Goal: Task Accomplishment & Management: Complete application form

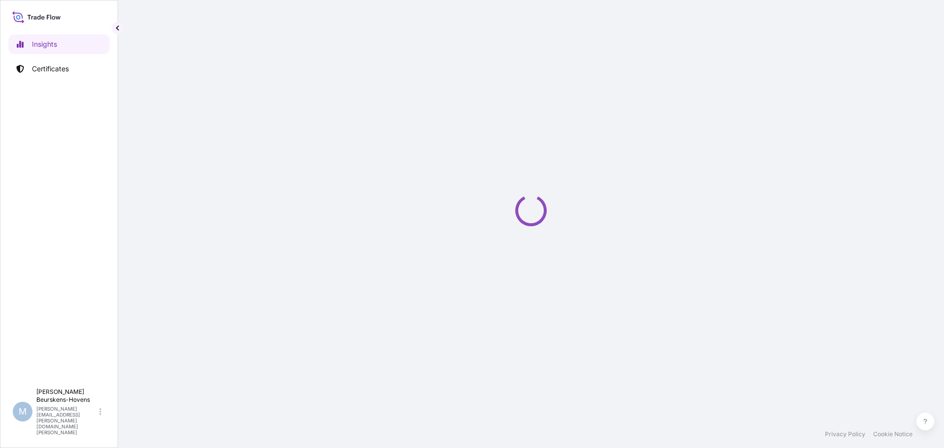
select select "2025"
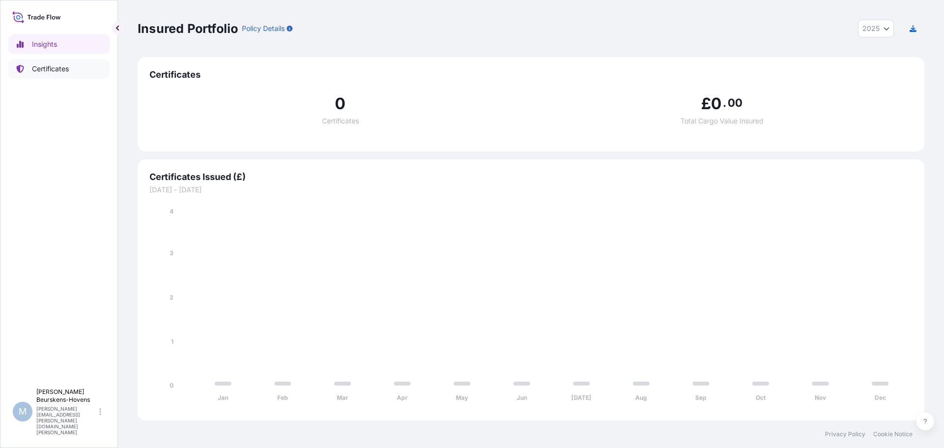
click at [59, 64] on p "Certificates" at bounding box center [50, 69] width 37 height 10
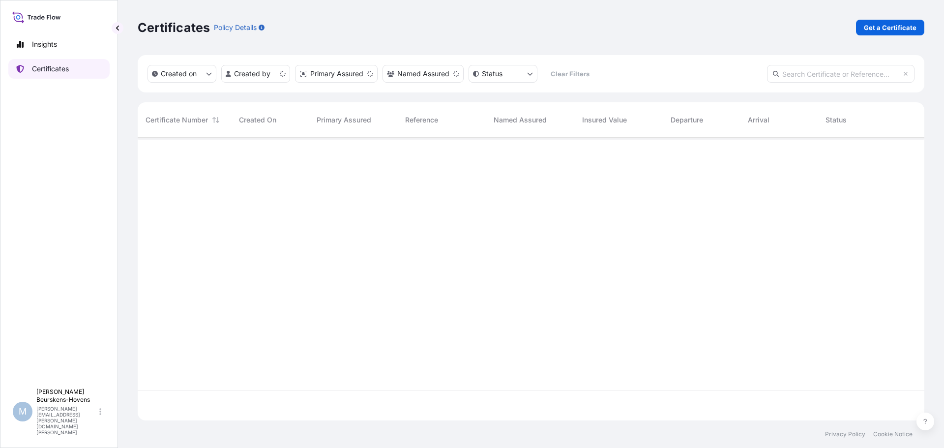
scroll to position [281, 779]
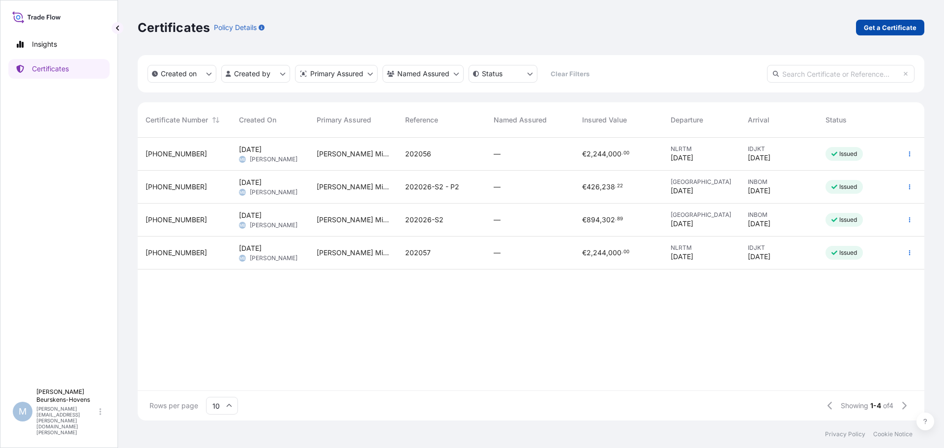
click at [896, 27] on p "Get a Certificate" at bounding box center [890, 28] width 53 height 10
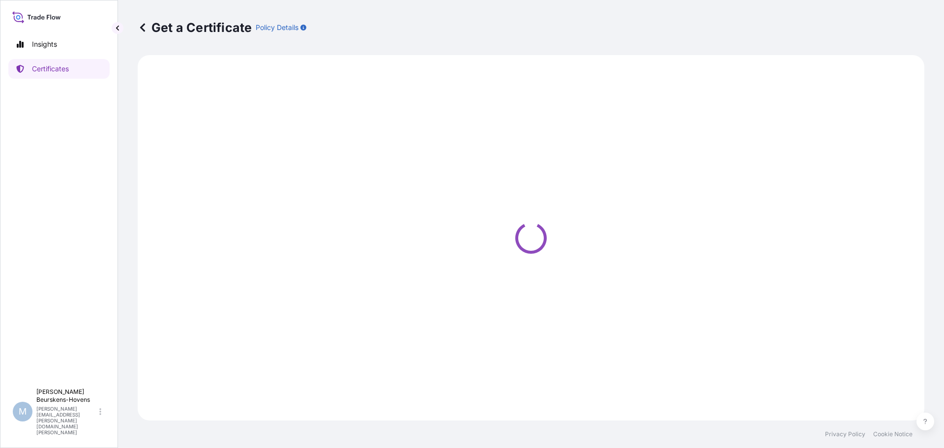
select select "Ocean Vessel"
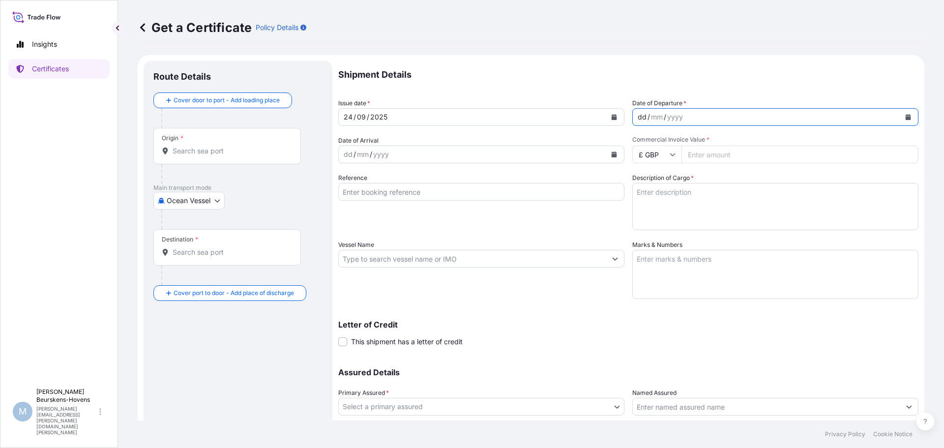
click at [711, 115] on div "dd / mm / yyyy" at bounding box center [766, 117] width 267 height 18
click at [346, 157] on div "dd" at bounding box center [348, 154] width 11 height 12
click at [611, 151] on button "Calendar" at bounding box center [614, 154] width 16 height 16
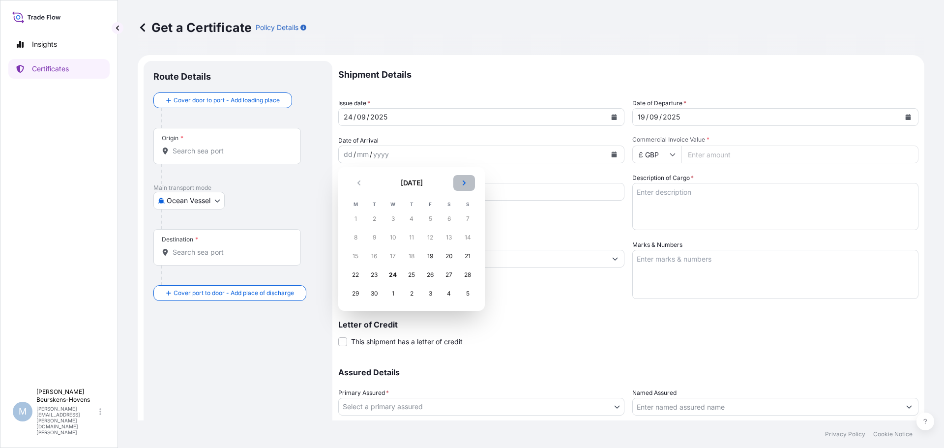
click at [462, 181] on icon "Next" at bounding box center [464, 183] width 6 height 6
click at [358, 293] on div "27" at bounding box center [356, 294] width 18 height 18
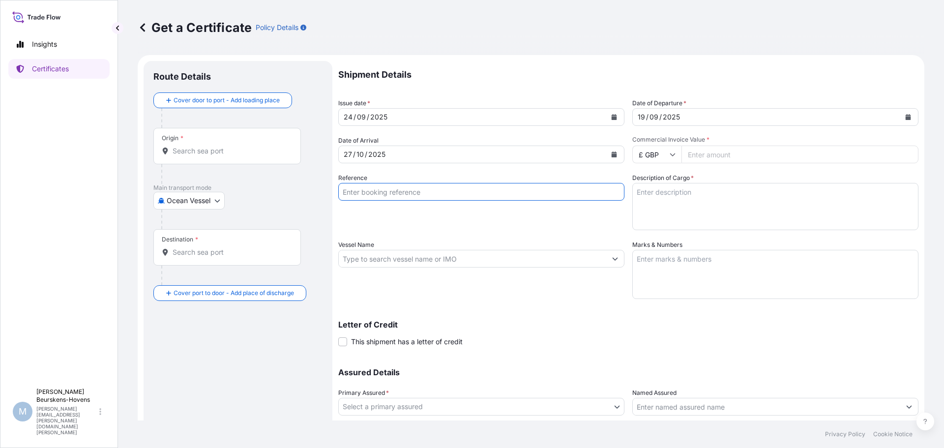
drag, startPoint x: 408, startPoint y: 193, endPoint x: 440, endPoint y: 182, distance: 34.2
click at [408, 193] on input "Reference" at bounding box center [481, 192] width 286 height 18
type input "202026-P7-P8"
click at [670, 156] on icon at bounding box center [673, 154] width 6 height 6
click at [656, 183] on div "€ EUR" at bounding box center [653, 181] width 41 height 19
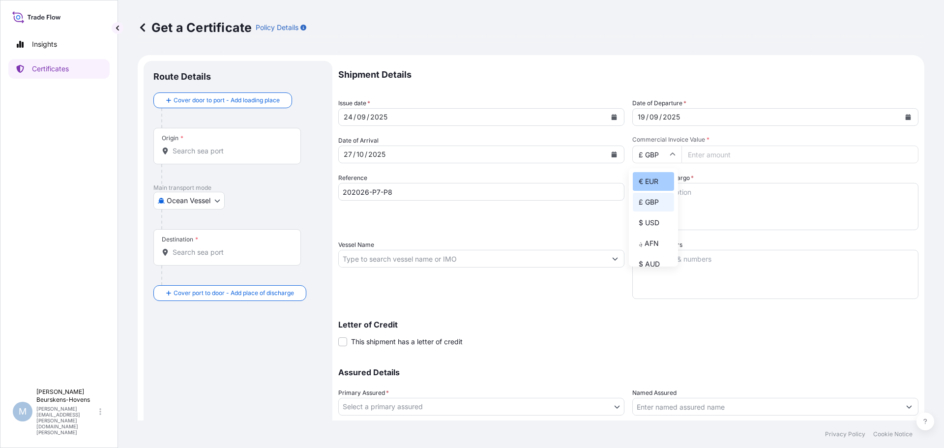
type input "€ EUR"
click at [699, 153] on input "Commercial Invoice Value *" at bounding box center [799, 155] width 237 height 18
type input "858803.40"
click at [712, 198] on textarea "Description of Cargo *" at bounding box center [775, 206] width 286 height 47
drag, startPoint x: 650, startPoint y: 190, endPoint x: 466, endPoint y: 187, distance: 183.4
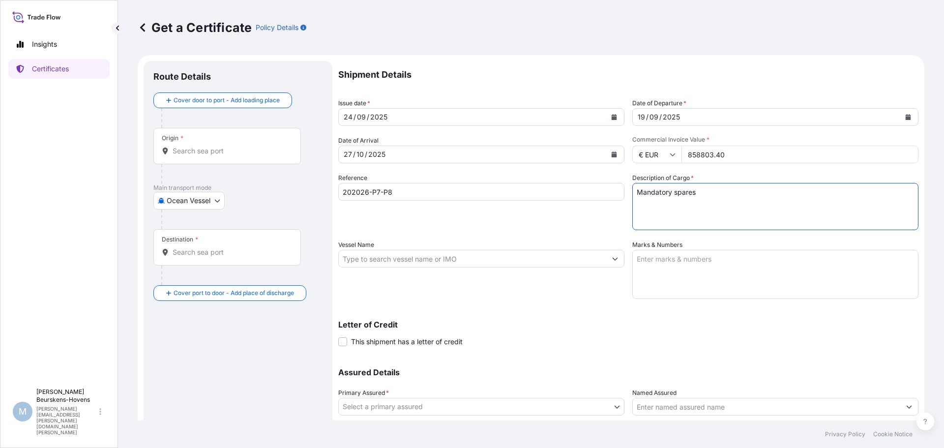
click at [467, 186] on div "Shipment Details Issue date * [DATE] Date of Departure * [DATE] Date of Arrival…" at bounding box center [628, 258] width 580 height 394
paste textarea "ANDATORY SPARES FOR [PERSON_NAME] MODEL ZPM800, TWO CYLINDER, DOUBLE-ACTING, CR…"
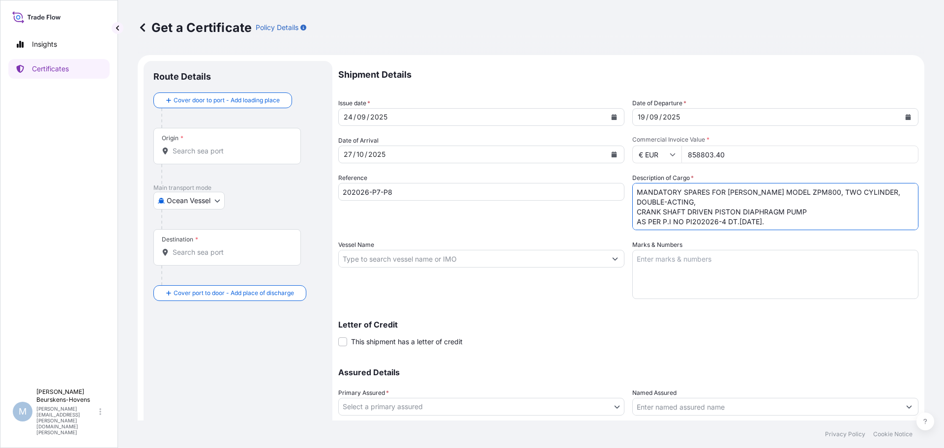
scroll to position [6, 0]
click at [715, 208] on textarea "MANDATORY SPARES FOR [PERSON_NAME] MODEL ZPM800, TWO CYLINDER, DOUBLE-ACTING, C…" at bounding box center [775, 206] width 286 height 47
type textarea "MANDATORY SPARES FOR [PERSON_NAME] MODEL ZPM800, TWO CYLINDER, DOUBLE-ACTING, C…"
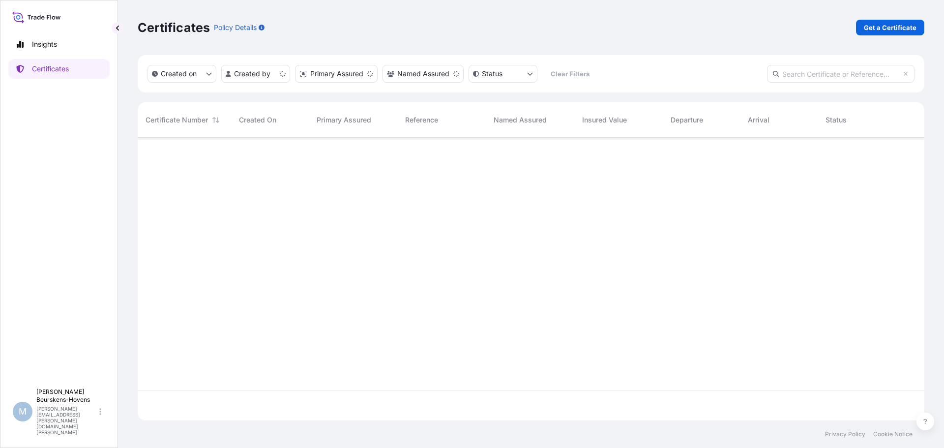
scroll to position [281, 779]
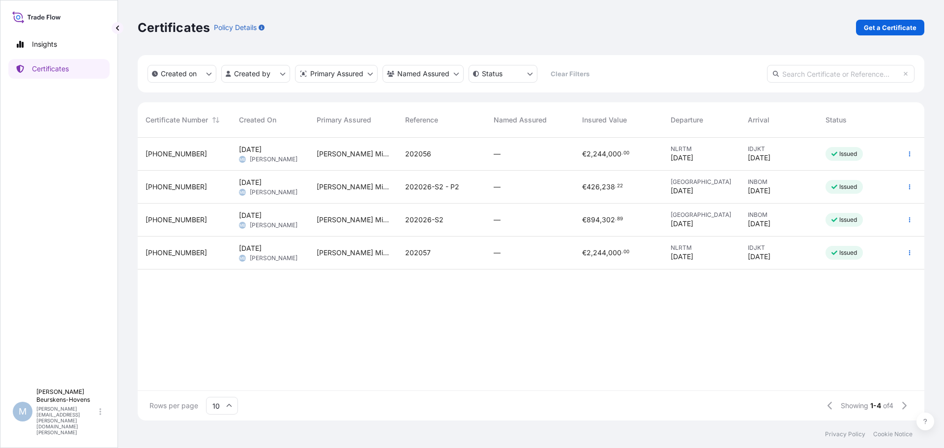
select select "2025"
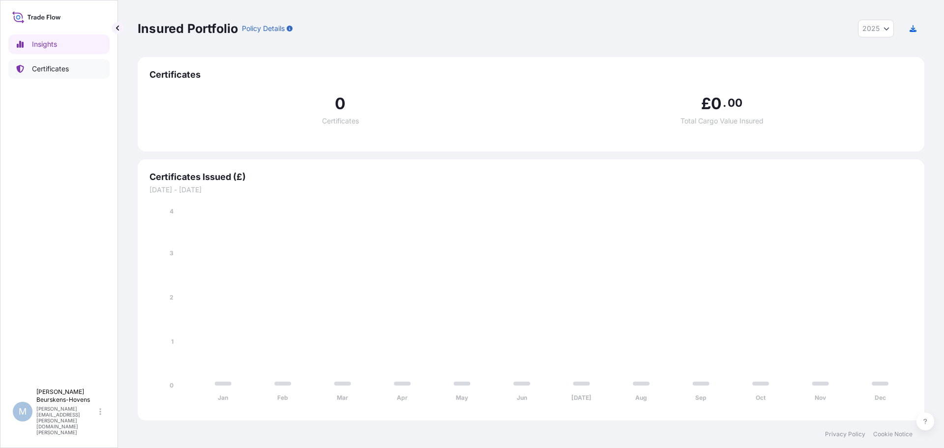
click at [50, 67] on p "Certificates" at bounding box center [50, 69] width 37 height 10
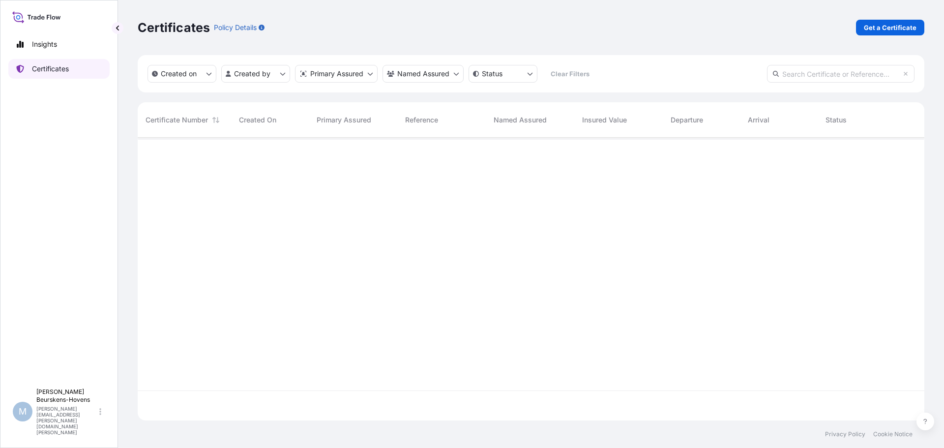
scroll to position [281, 779]
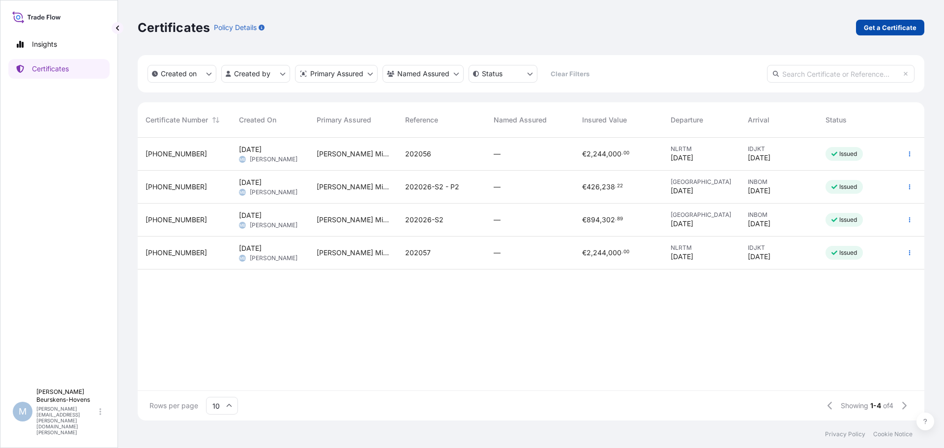
click at [879, 28] on p "Get a Certificate" at bounding box center [890, 28] width 53 height 10
select select "Ocean Vessel"
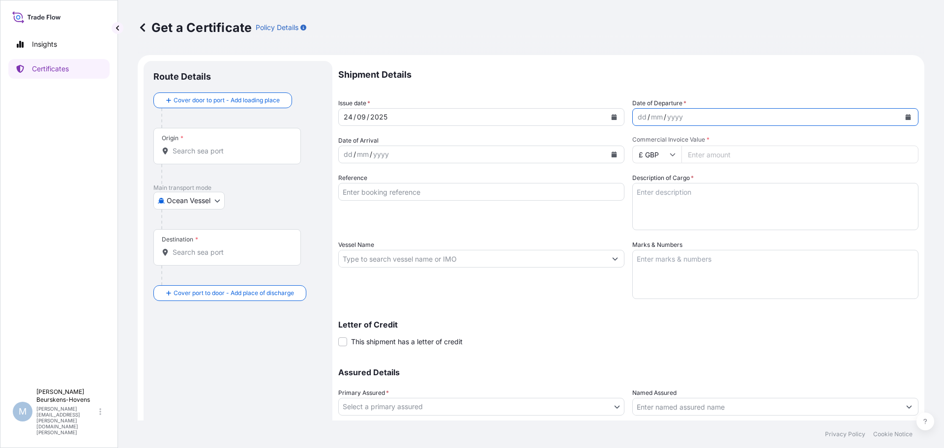
click at [905, 112] on button "Calendar" at bounding box center [908, 117] width 16 height 16
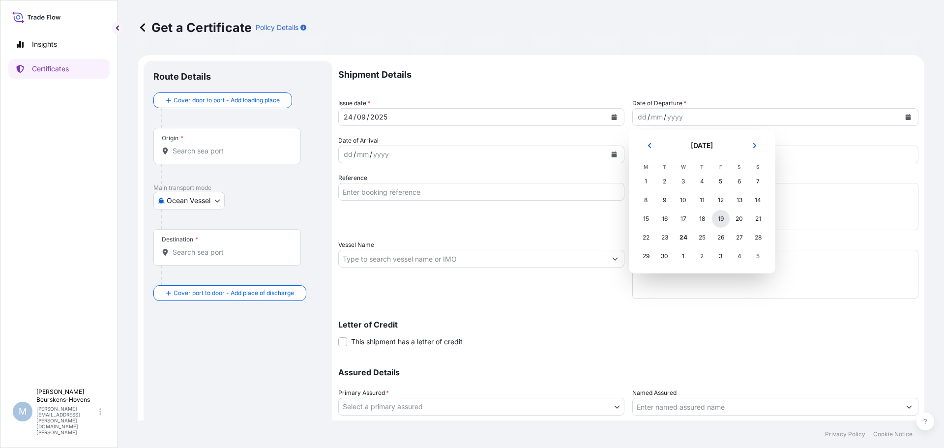
click at [715, 219] on div "19" at bounding box center [721, 219] width 18 height 18
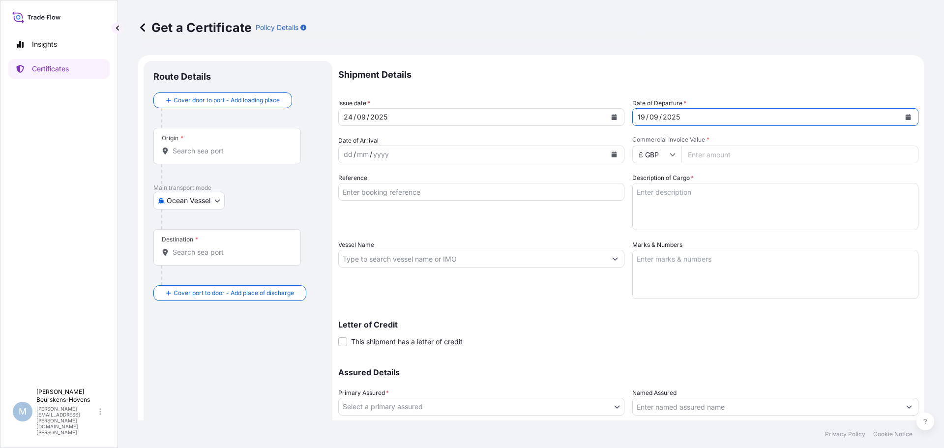
click at [611, 153] on icon "Calendar" at bounding box center [613, 154] width 5 height 6
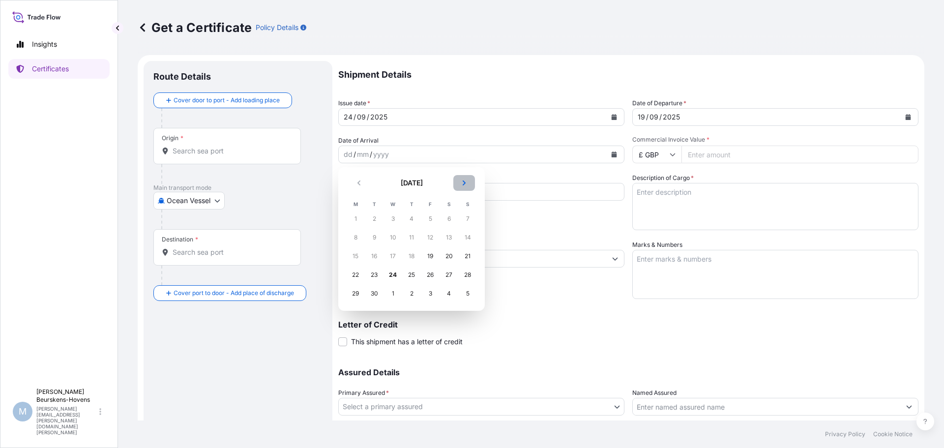
click at [461, 180] on icon "Next" at bounding box center [464, 183] width 6 height 6
click at [358, 289] on div "27" at bounding box center [356, 294] width 18 height 18
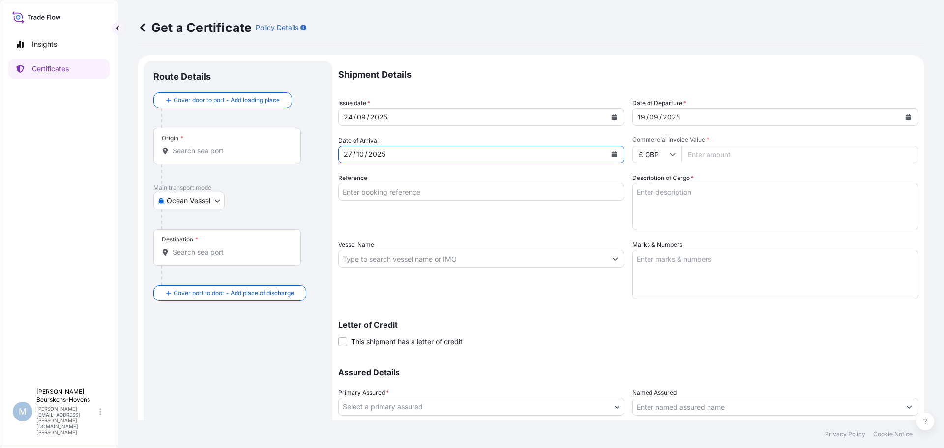
click at [671, 151] on input "£ GBP" at bounding box center [656, 155] width 49 height 18
click at [657, 176] on div "€ EUR" at bounding box center [653, 181] width 41 height 19
type input "€ EUR"
click at [704, 157] on input "Commercial Invoice Value *" at bounding box center [799, 155] width 237 height 18
type input "858803.40"
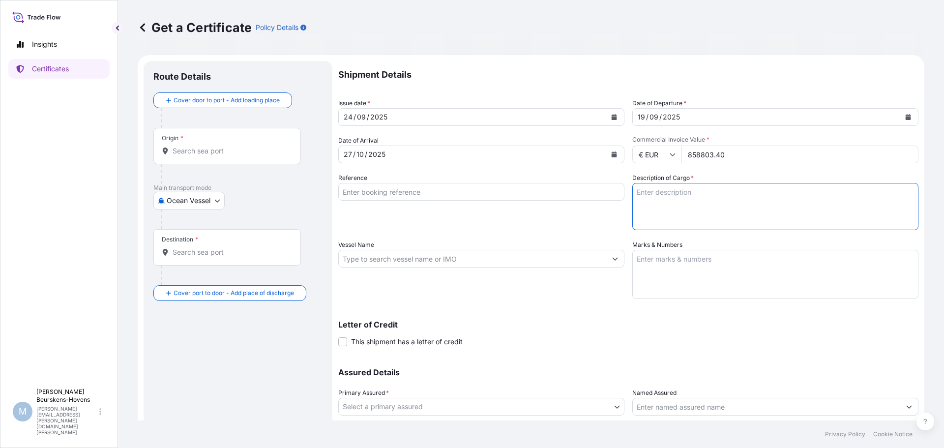
click at [672, 199] on textarea "Description of Cargo *" at bounding box center [775, 206] width 286 height 47
paste textarea "MANDATORY SPARES FOR [PERSON_NAME] MODEL ZPM800, TWO CYLINDER, DOUBLE-ACTING, C…"
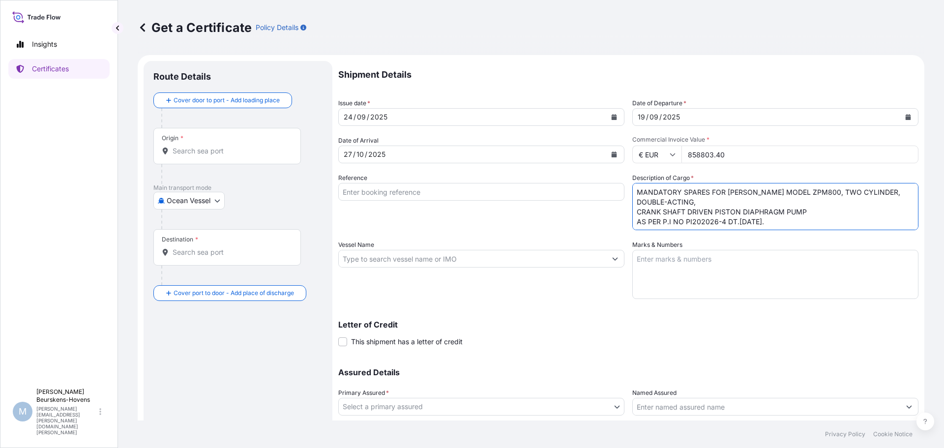
scroll to position [6, 0]
type textarea "MANDATORY SPARES FOR [PERSON_NAME] MODEL ZPM800, TWO CYLINDER, DOUBLE-ACTING, C…"
drag, startPoint x: 436, startPoint y: 194, endPoint x: 429, endPoint y: 190, distance: 8.1
click at [436, 194] on input "Reference" at bounding box center [481, 192] width 286 height 18
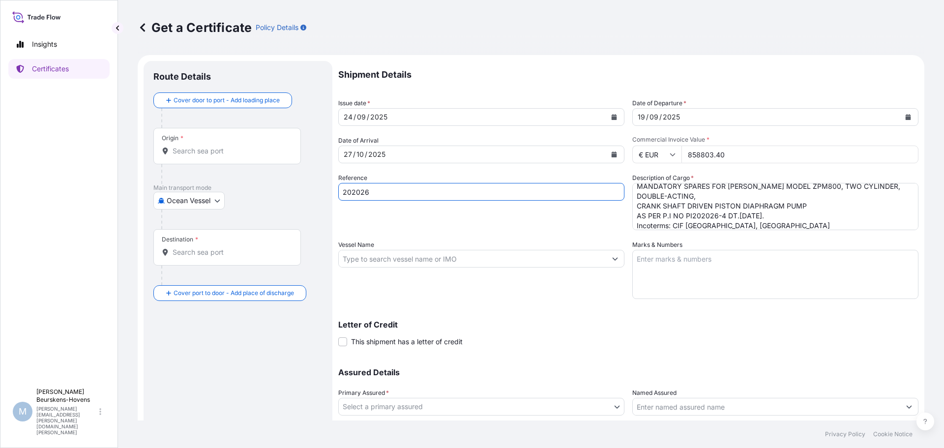
type input "202026-P7-P8"
click at [654, 263] on textarea "Marks & Numbers" at bounding box center [775, 274] width 286 height 49
click at [760, 227] on textarea "MANDATORY SPARES FOR [PERSON_NAME] MODEL ZPM800, TWO CYLINDER, DOUBLE-ACTING, C…" at bounding box center [775, 206] width 286 height 47
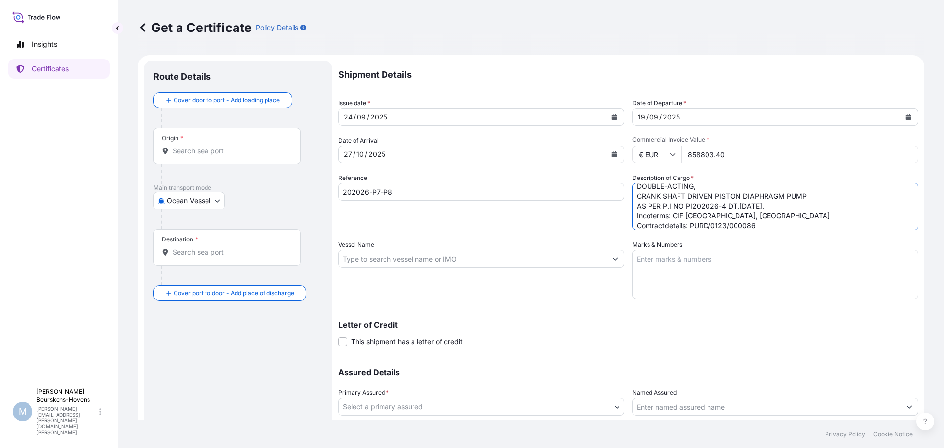
click at [637, 257] on textarea "Marks & Numbers" at bounding box center [775, 274] width 286 height 49
click at [767, 226] on textarea "MANDATORY SPARES FOR [PERSON_NAME] MODEL ZPM800, TWO CYLINDER, DOUBLE-ACTING, C…" at bounding box center [775, 206] width 286 height 47
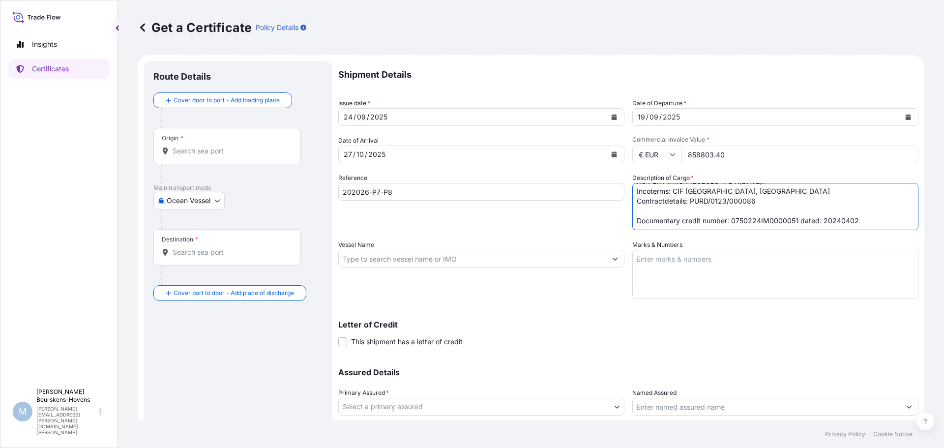
type textarea "MANDATORY SPARES FOR [PERSON_NAME] MODEL ZPM800, TWO CYLINDER, DOUBLE-ACTING, C…"
click at [708, 257] on textarea "Marks & Numbers" at bounding box center [775, 274] width 286 height 49
drag, startPoint x: 674, startPoint y: 260, endPoint x: 607, endPoint y: 256, distance: 67.0
click at [607, 256] on div "Shipment Details Issue date * [DATE] Date of Departure * [DATE] Date of Arrival…" at bounding box center [628, 258] width 580 height 394
paste textarea "N FAVOUR OF STATE BANK OF INDIA COMMERCIAL BRANCH,[GEOGRAPHIC_DATA], [STREET_AD…"
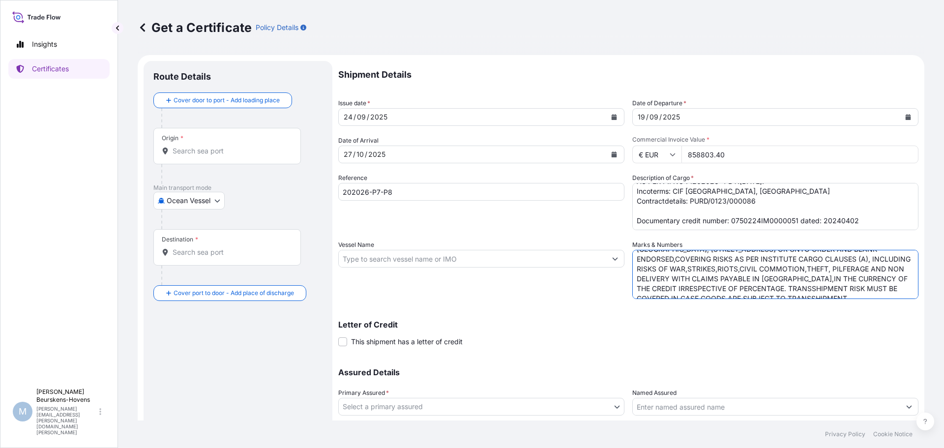
scroll to position [29, 0]
click at [895, 291] on textarea "IN FAVOUR OF STATE BANK OF INDIA COMMERCIAL BRANCH,[GEOGRAPHIC_DATA], [STREET_A…" at bounding box center [775, 274] width 286 height 49
click at [901, 288] on textarea "IN FAVOUR OF STATE BANK OF INDIA COMMERCIAL BRANCH,[GEOGRAPHIC_DATA], [STREET_A…" at bounding box center [775, 274] width 286 height 49
paste textarea "COVERED FROM THE SUPPLIER'S WAREHOUSE TO PORT OF DISCHARGE. 10.COPY"
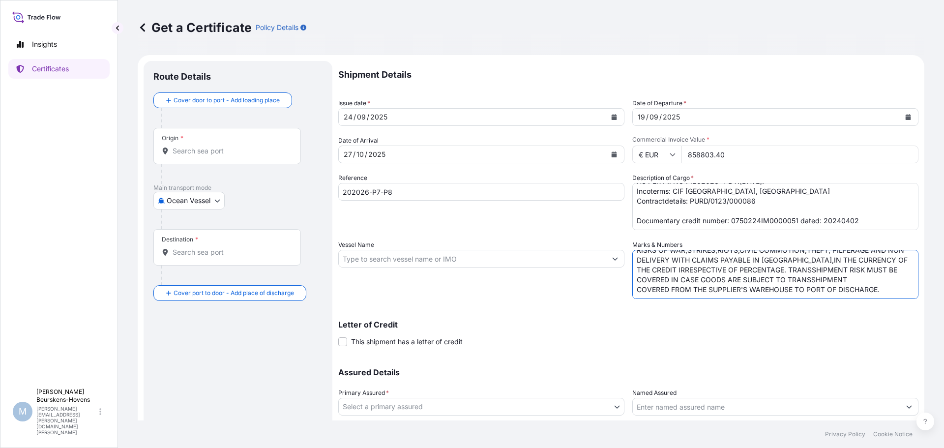
type textarea "IN FAVOUR OF STATE BANK OF INDIA COMMERCIAL BRANCH,[GEOGRAPHIC_DATA], [STREET_A…"
click at [487, 339] on div "Letter of Credit This shipment has a letter of credit Letter of credit * Letter…" at bounding box center [628, 333] width 580 height 26
click at [343, 342] on span at bounding box center [342, 341] width 9 height 9
click at [338, 336] on input "This shipment has a letter of credit" at bounding box center [338, 336] width 0 height 0
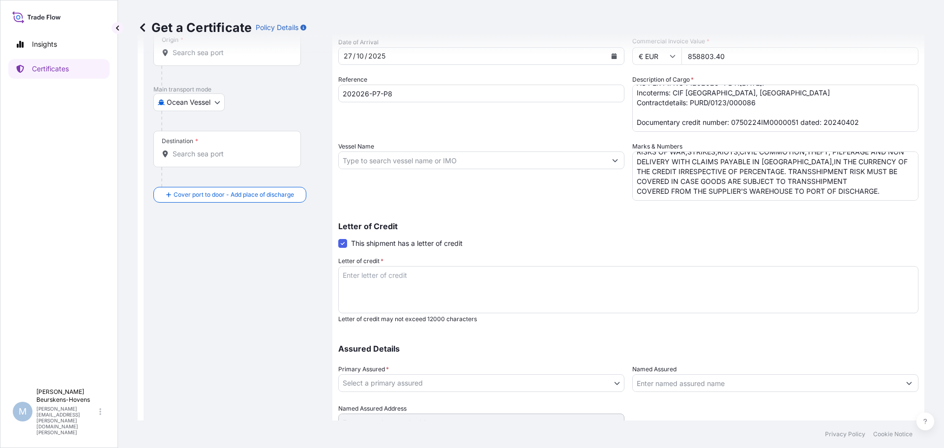
scroll to position [143, 0]
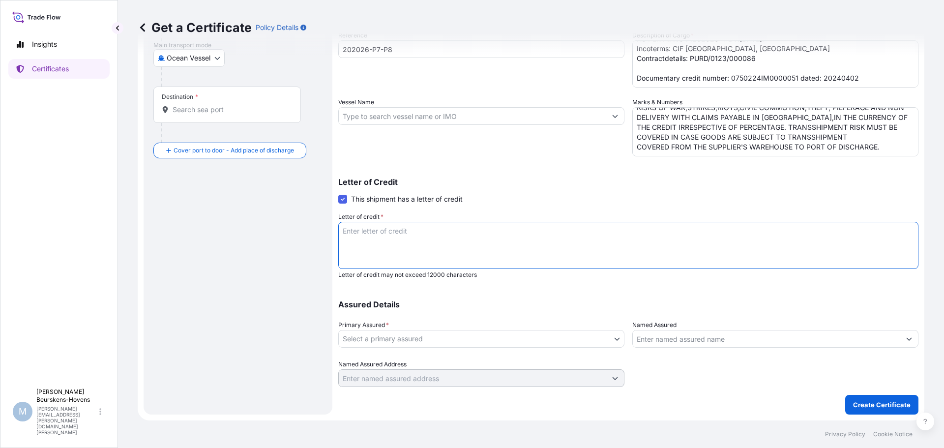
click at [392, 224] on textarea "Letter of credit *" at bounding box center [628, 245] width 580 height 47
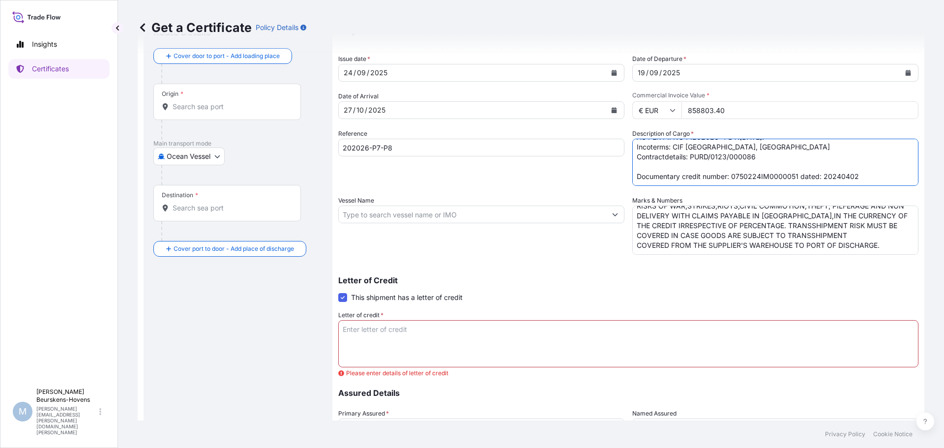
drag, startPoint x: 857, startPoint y: 176, endPoint x: 598, endPoint y: 174, distance: 259.5
click at [598, 174] on div "Shipment Details Issue date * [DATE] Date of Departure * [DATE] Date of Arrival…" at bounding box center [628, 246] width 580 height 459
click at [403, 331] on textarea "Letter of credit *" at bounding box center [628, 343] width 580 height 47
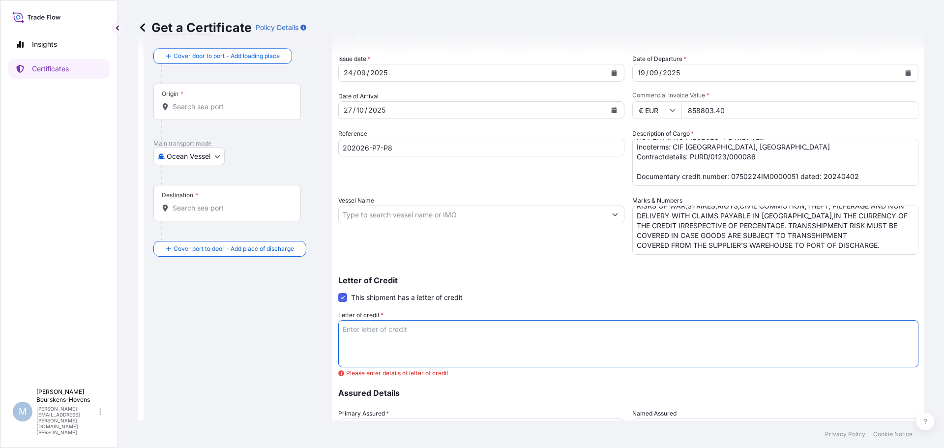
paste textarea "Documentary credit number: 0750224IM0000051 dated: 20240402"
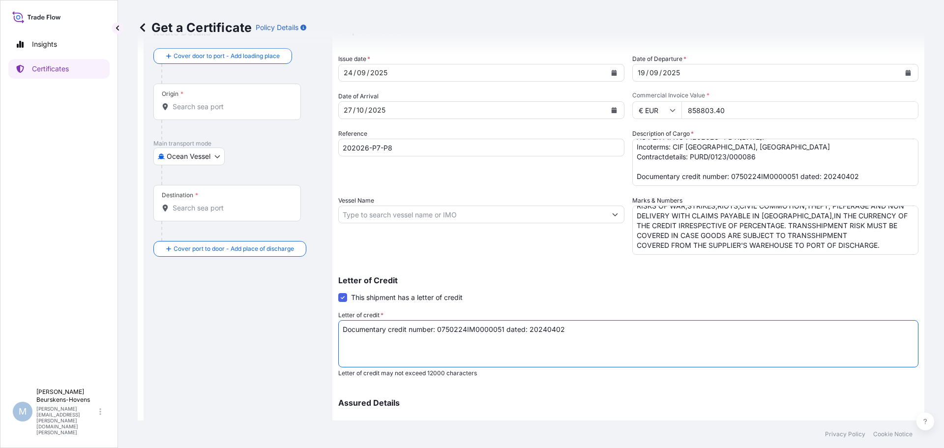
type textarea "Documentary credit number: 0750224IM0000051 dated: 20240402"
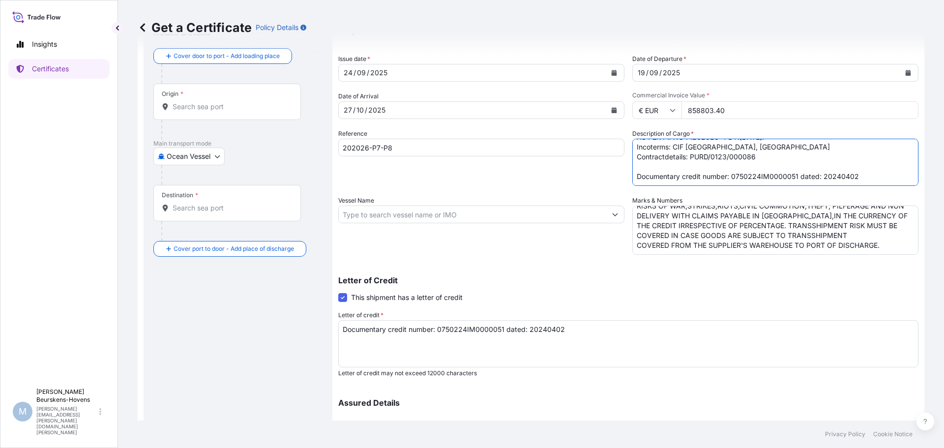
drag, startPoint x: 861, startPoint y: 174, endPoint x: 568, endPoint y: 173, distance: 293.0
click at [550, 181] on div "Shipment Details Issue date * [DATE] Date of Departure * [DATE] Date of Arrival…" at bounding box center [628, 251] width 580 height 468
type textarea "MANDATORY SPARES FOR [PERSON_NAME] MODEL ZPM800, TWO CYLINDER, DOUBLE-ACTING, C…"
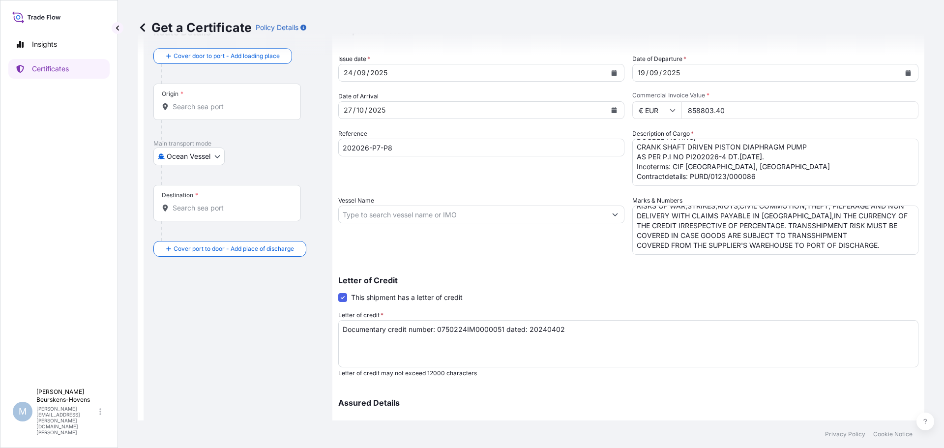
click at [591, 255] on div "Shipment Details Issue date * [DATE] Date of Departure * [DATE] Date of Arrival…" at bounding box center [628, 251] width 580 height 468
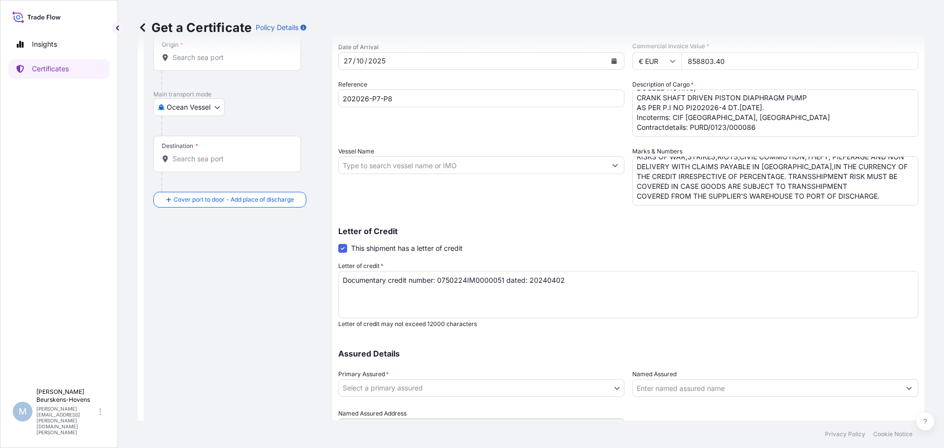
scroll to position [143, 0]
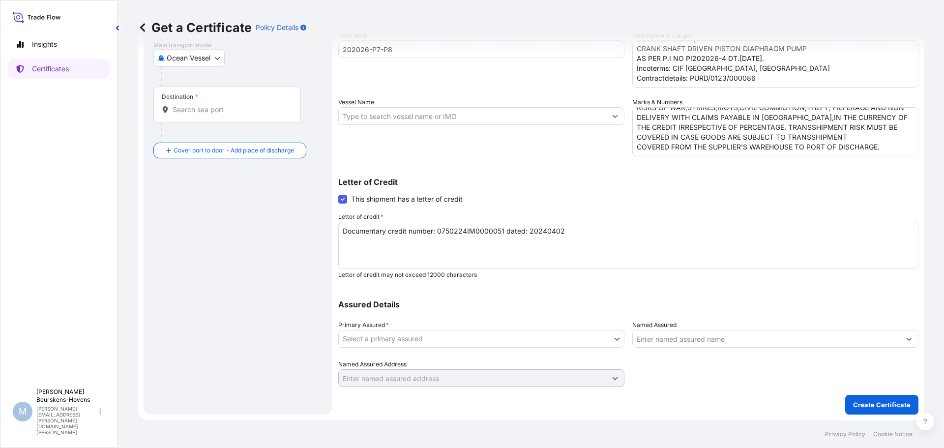
click at [612, 114] on icon "Show suggestions" at bounding box center [615, 116] width 6 height 6
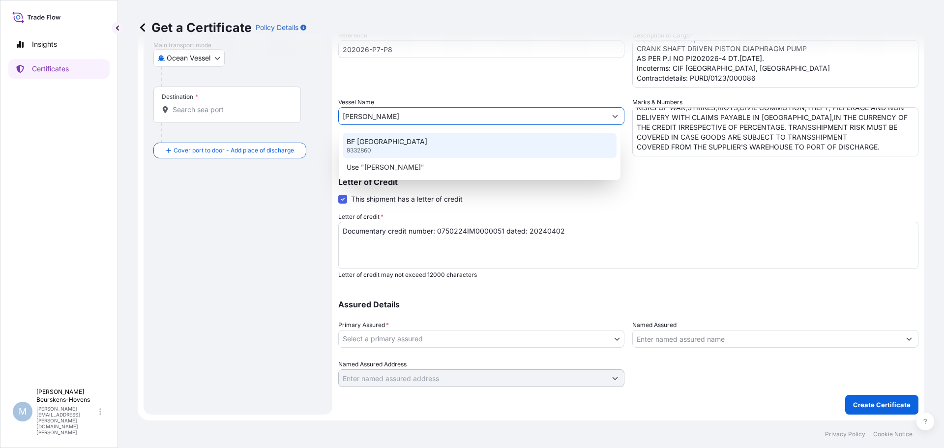
click at [409, 140] on div "BF [GEOGRAPHIC_DATA] 9332860" at bounding box center [480, 146] width 274 height 26
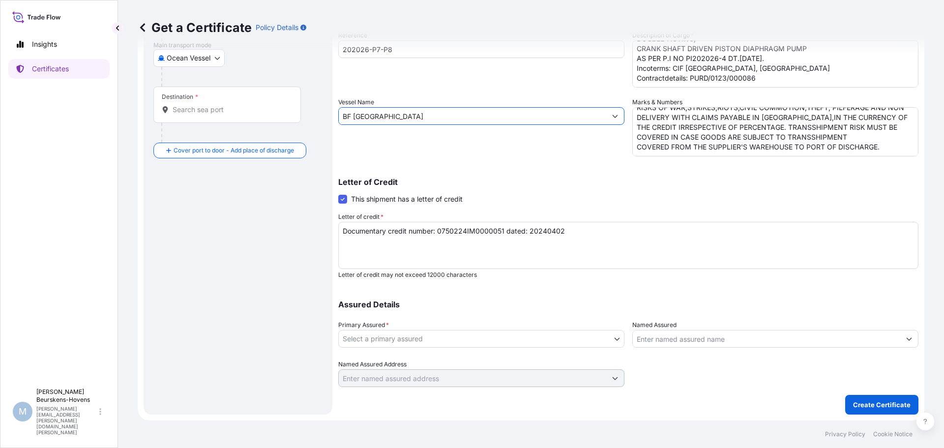
type input "BF [GEOGRAPHIC_DATA]"
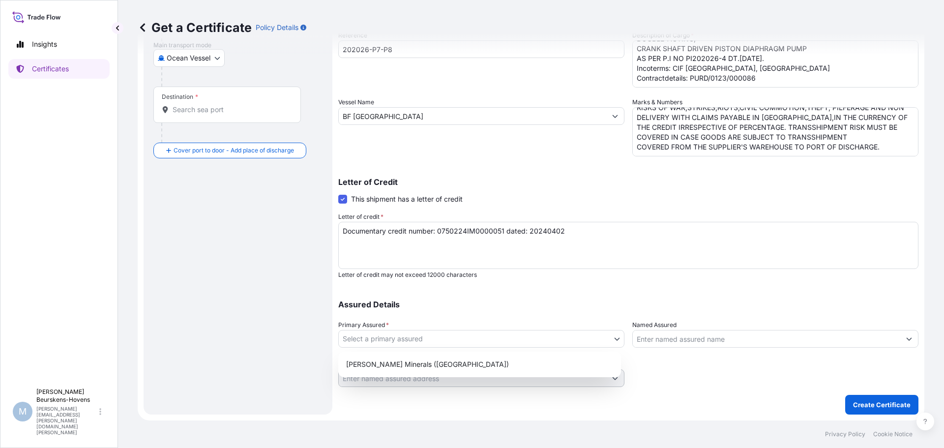
click at [617, 337] on body "Insights Certificates M Manuela Beurskens-Hovens [EMAIL_ADDRESS][PERSON_NAME][D…" at bounding box center [472, 224] width 944 height 448
click at [491, 367] on div "[PERSON_NAME] Minerals ([GEOGRAPHIC_DATA])" at bounding box center [479, 364] width 275 height 18
select select "31768"
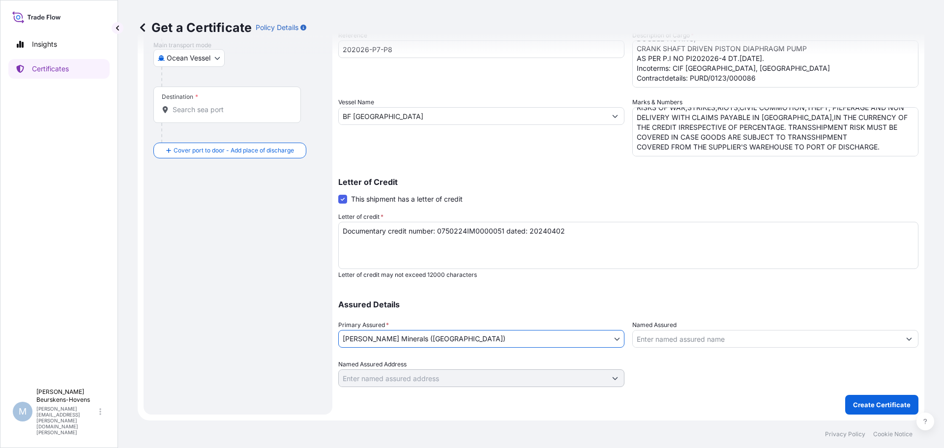
click at [906, 341] on icon "Show suggestions" at bounding box center [909, 339] width 6 height 6
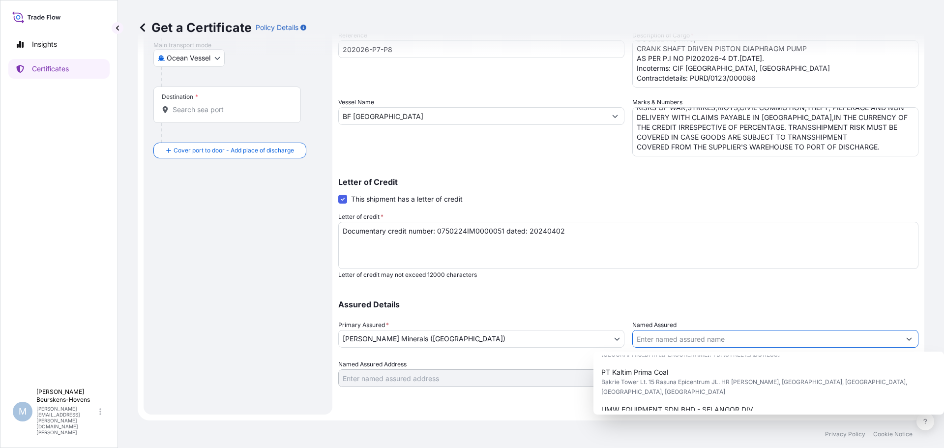
scroll to position [358, 0]
click at [784, 285] on div "Shipment Details Issue date * [DATE] Date of Departure * [DATE] Date of Arrival…" at bounding box center [628, 152] width 580 height 468
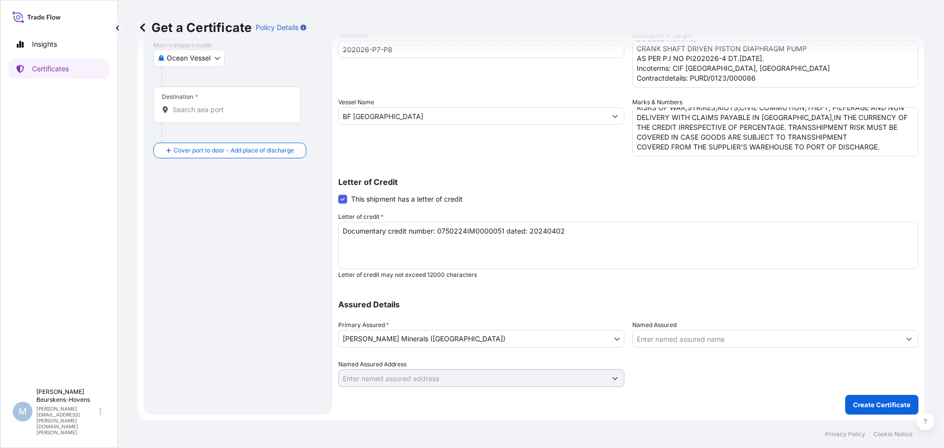
click at [724, 377] on div at bounding box center [775, 373] width 286 height 28
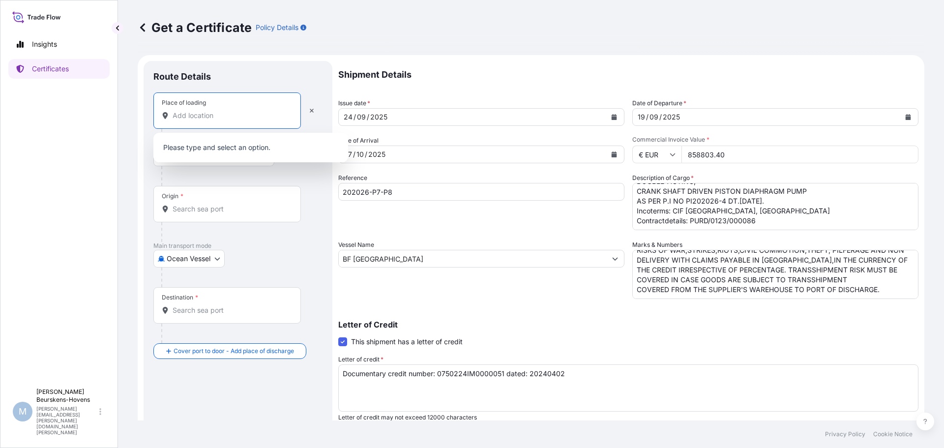
click at [183, 117] on input "Place of loading" at bounding box center [231, 116] width 116 height 10
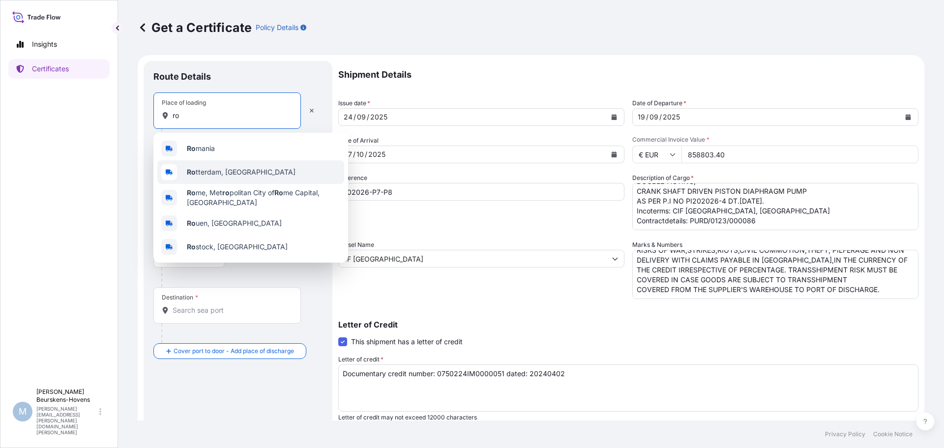
click at [247, 175] on span "Ro tterdam, [GEOGRAPHIC_DATA]" at bounding box center [241, 172] width 109 height 10
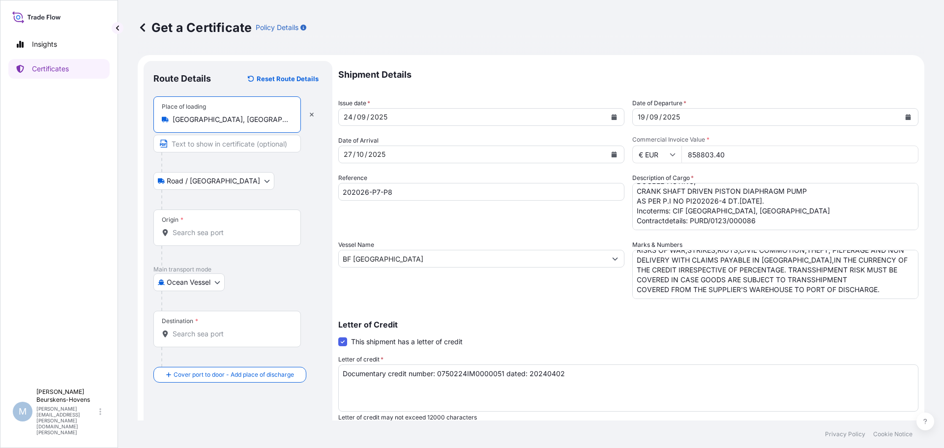
type input "[GEOGRAPHIC_DATA], [GEOGRAPHIC_DATA]"
click at [200, 235] on input "Origin *" at bounding box center [231, 233] width 116 height 10
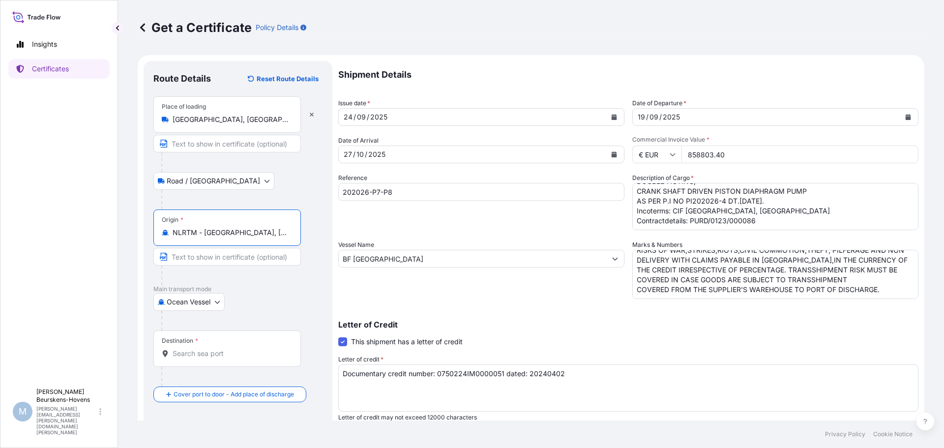
type input "NLRTM - [GEOGRAPHIC_DATA], [GEOGRAPHIC_DATA]"
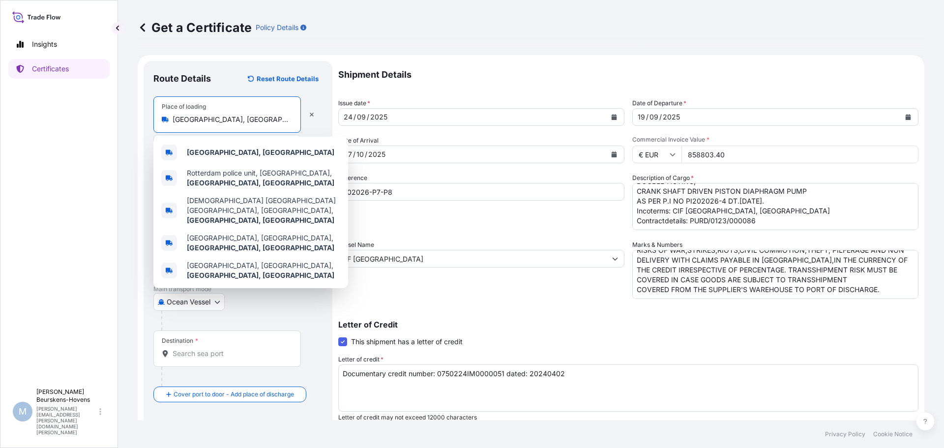
click at [203, 116] on input "[GEOGRAPHIC_DATA], [GEOGRAPHIC_DATA]" at bounding box center [231, 120] width 116 height 10
click at [307, 130] on div "Place of loading [GEOGRAPHIC_DATA], [GEOGRAPHIC_DATA]" at bounding box center [237, 124] width 169 height 56
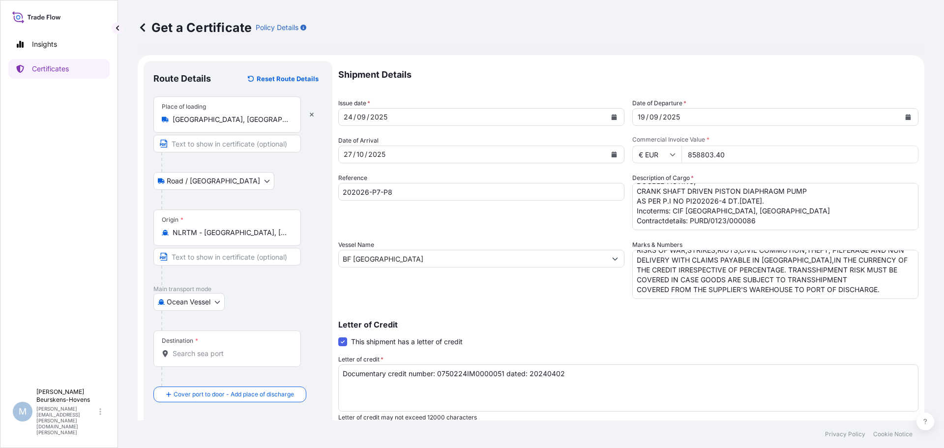
scroll to position [49, 0]
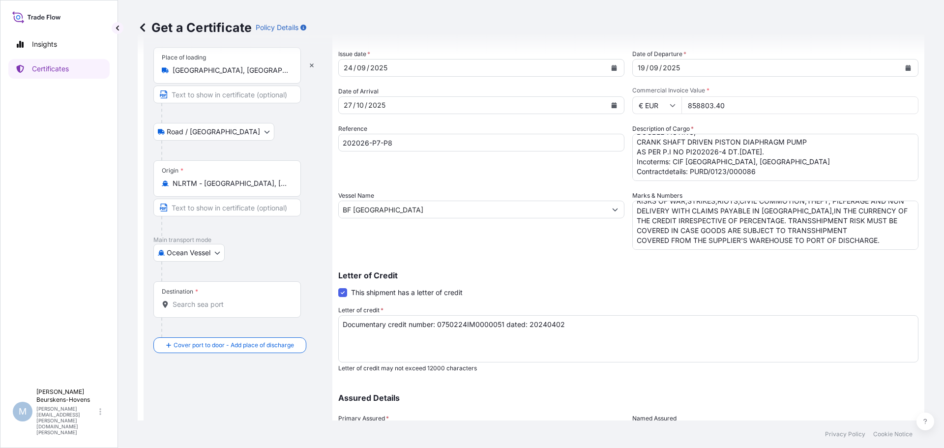
click at [230, 299] on div "Destination *" at bounding box center [226, 299] width 147 height 36
click at [230, 299] on input "Destination *" at bounding box center [231, 304] width 116 height 10
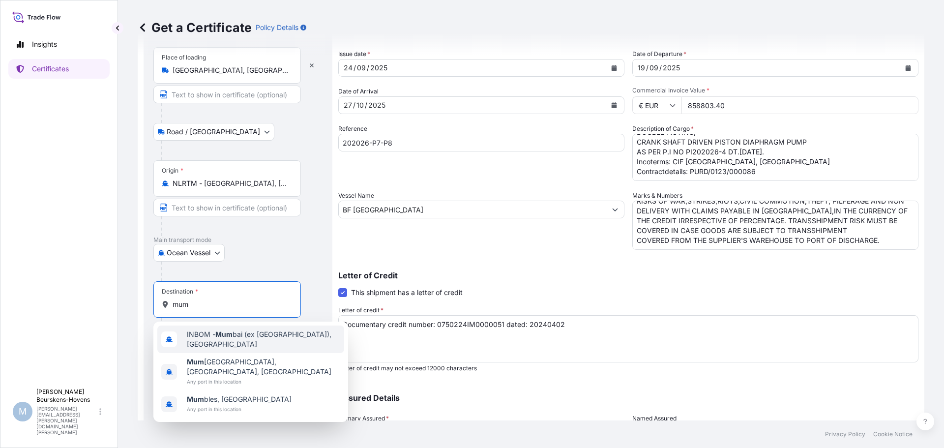
drag, startPoint x: 194, startPoint y: 307, endPoint x: 139, endPoint y: 300, distance: 55.4
click at [139, 300] on form "Route Details Reset Route Details Place of loading [GEOGRAPHIC_DATA], [GEOGRAPH…" at bounding box center [531, 260] width 786 height 508
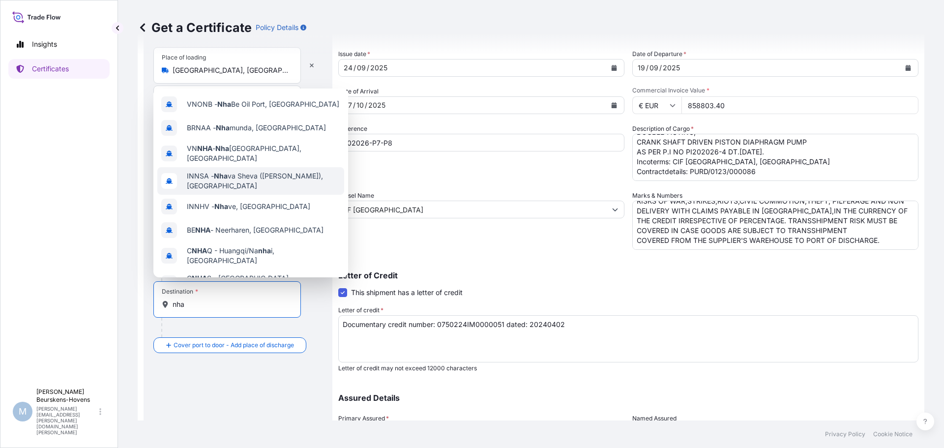
click at [247, 171] on span "INNSA - Nha va Sheva ([PERSON_NAME]), [GEOGRAPHIC_DATA]" at bounding box center [263, 181] width 153 height 20
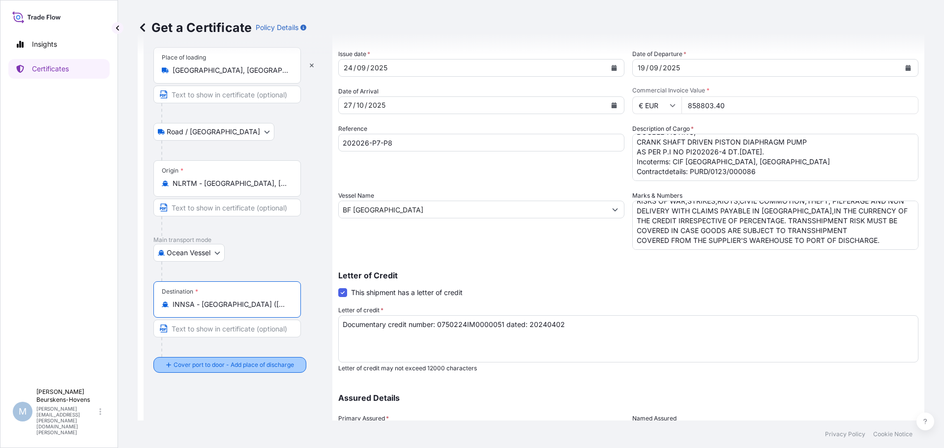
type input "INNSA - [GEOGRAPHIC_DATA] ([PERSON_NAME]), [GEOGRAPHIC_DATA]"
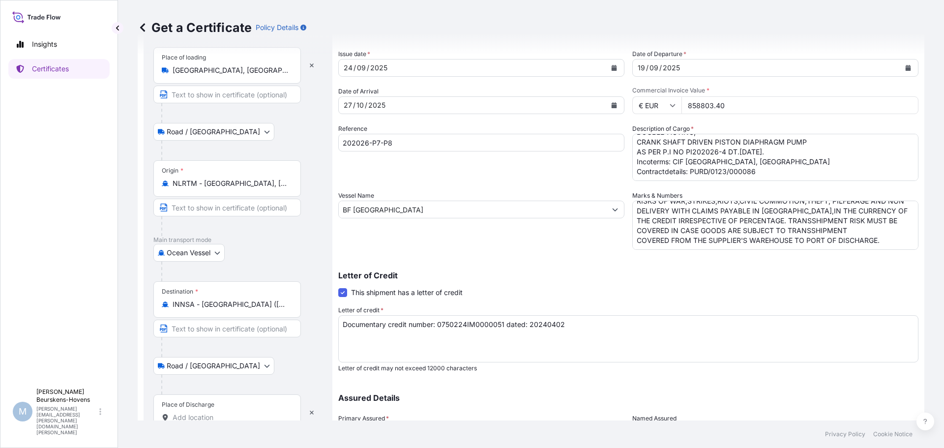
scroll to position [143, 0]
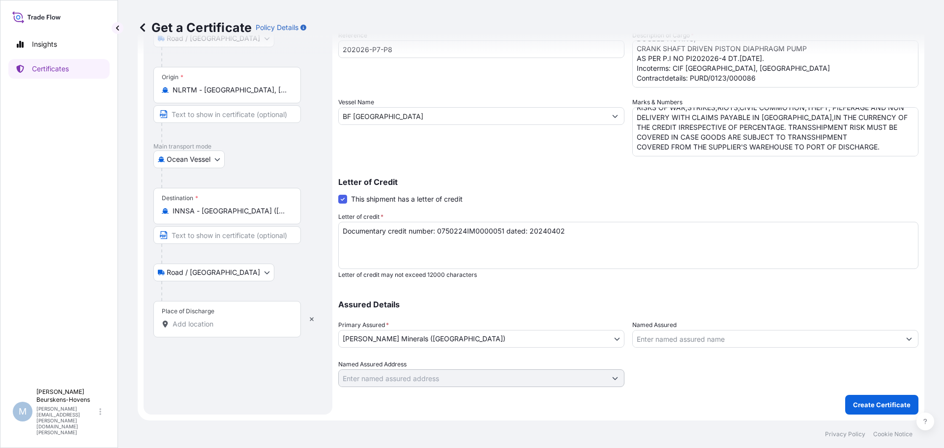
click at [242, 323] on input "Place of Discharge" at bounding box center [231, 324] width 116 height 10
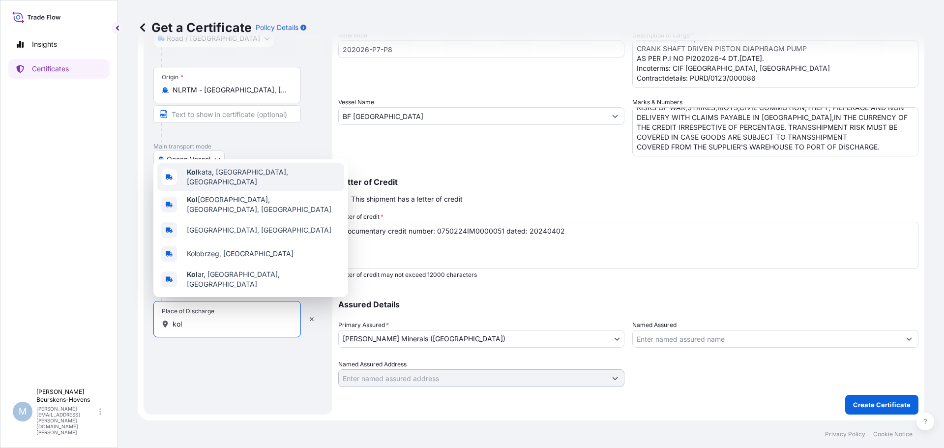
click at [251, 185] on span "Kol kata, [GEOGRAPHIC_DATA], [GEOGRAPHIC_DATA]" at bounding box center [263, 177] width 153 height 20
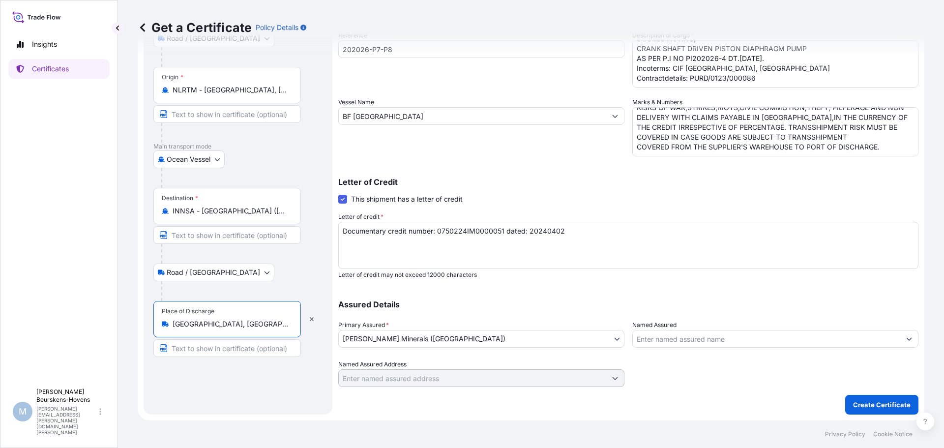
type input "[GEOGRAPHIC_DATA], [GEOGRAPHIC_DATA], [GEOGRAPHIC_DATA]"
click at [610, 389] on div "Shipment Details Issue date * [DATE] Date of Departure * [DATE] Date of Arrival…" at bounding box center [628, 166] width 580 height 496
click at [853, 400] on p "Create Certificate" at bounding box center [882, 405] width 58 height 10
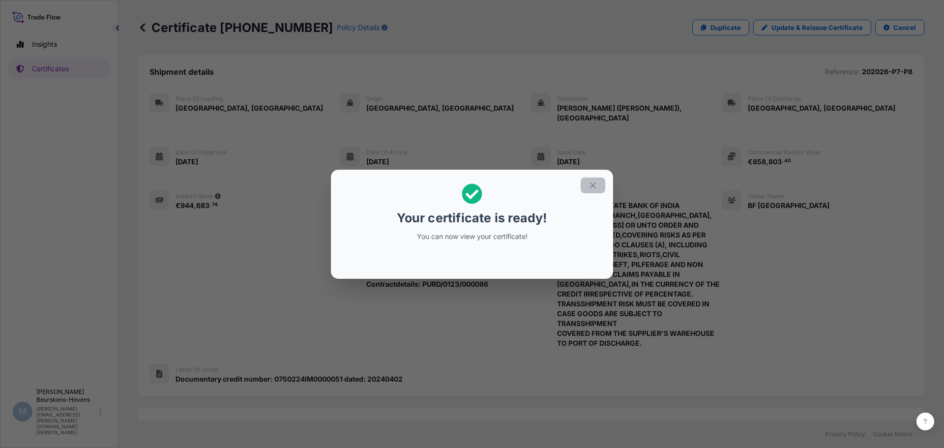
click at [598, 187] on button "button" at bounding box center [593, 185] width 25 height 16
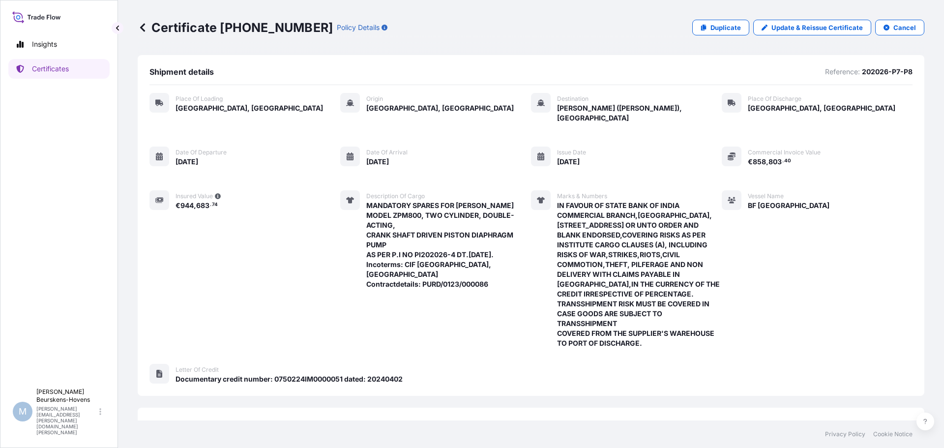
click at [490, 292] on div "Description of cargo MANDATORY SPARES FOR [PERSON_NAME] MODEL ZPM800, TWO CYLIN…" at bounding box center [435, 269] width 191 height 158
click at [784, 29] on p "Update & Reissue Certificate" at bounding box center [816, 28] width 91 height 10
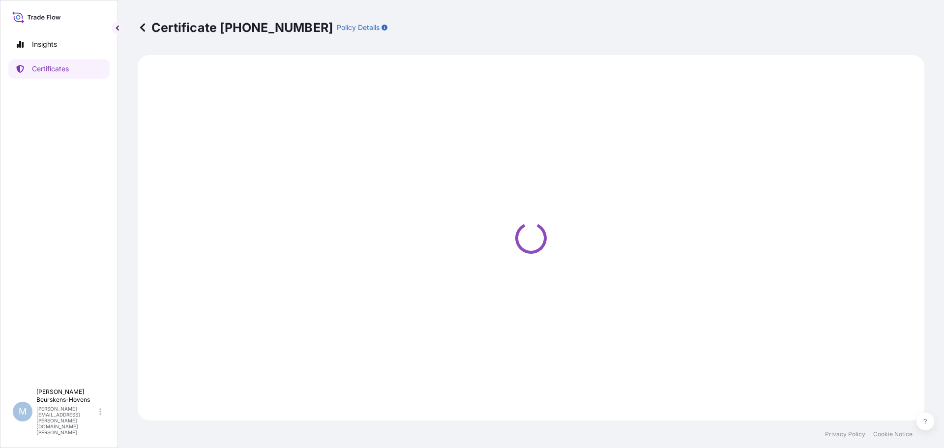
select select "Road / [GEOGRAPHIC_DATA]"
select select "Ocean Vessel"
select select "Road / [GEOGRAPHIC_DATA]"
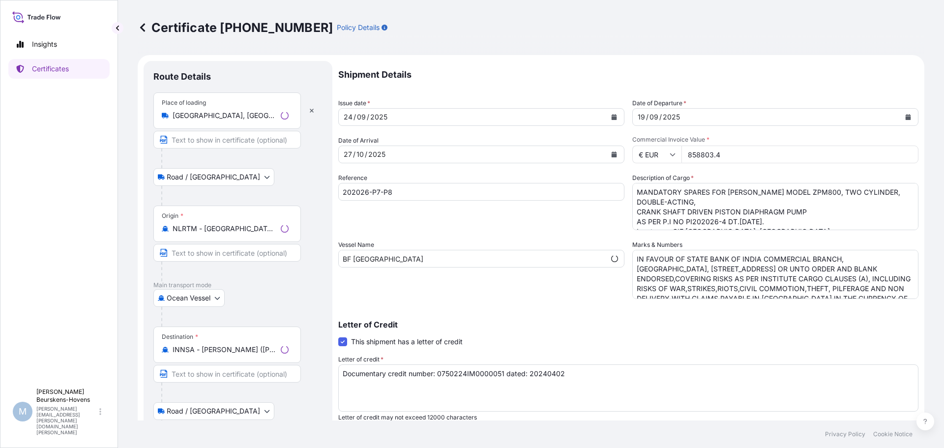
select select "31768"
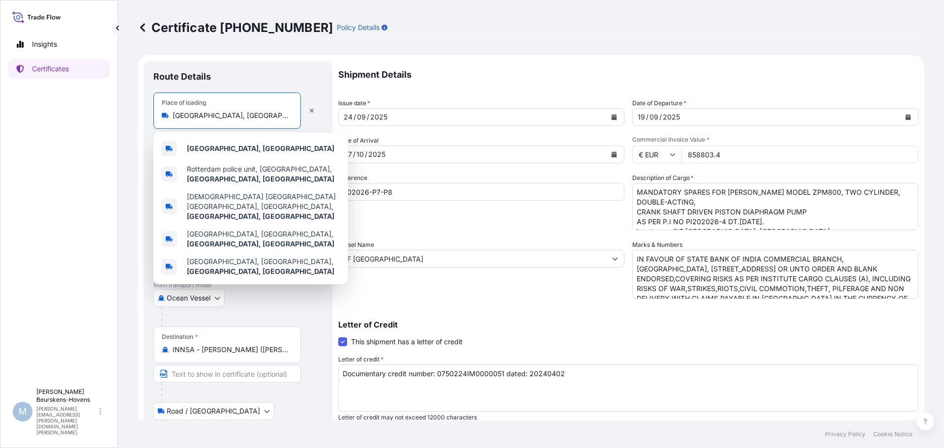
click at [234, 115] on input "[GEOGRAPHIC_DATA], [GEOGRAPHIC_DATA]" at bounding box center [231, 116] width 116 height 10
click at [206, 114] on input "[GEOGRAPHIC_DATA], [GEOGRAPHIC_DATA]" at bounding box center [231, 116] width 116 height 10
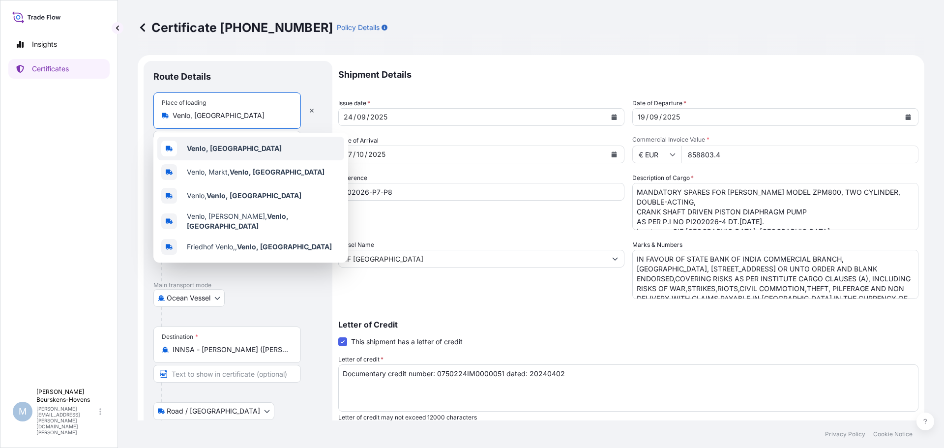
click at [252, 144] on div "Venlo, [GEOGRAPHIC_DATA]" at bounding box center [250, 149] width 187 height 24
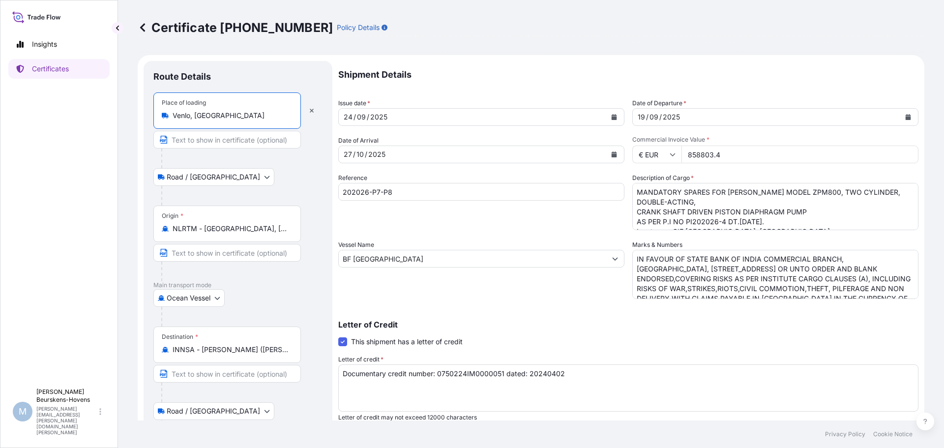
type input "Venlo, [GEOGRAPHIC_DATA]"
click at [748, 322] on p "Letter of Credit" at bounding box center [628, 324] width 580 height 8
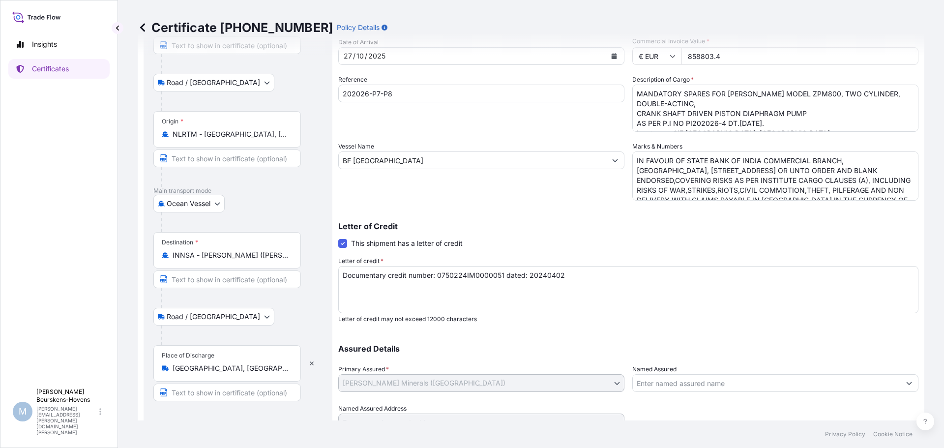
scroll to position [143, 0]
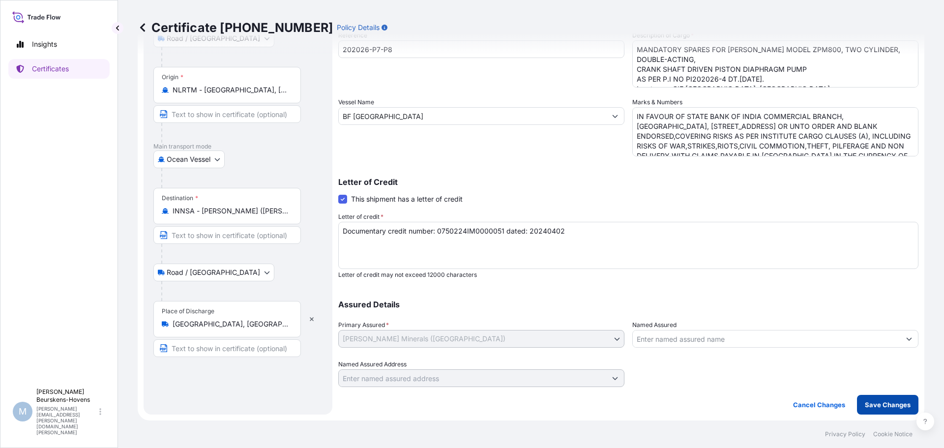
click at [872, 401] on p "Save Changes" at bounding box center [888, 405] width 46 height 10
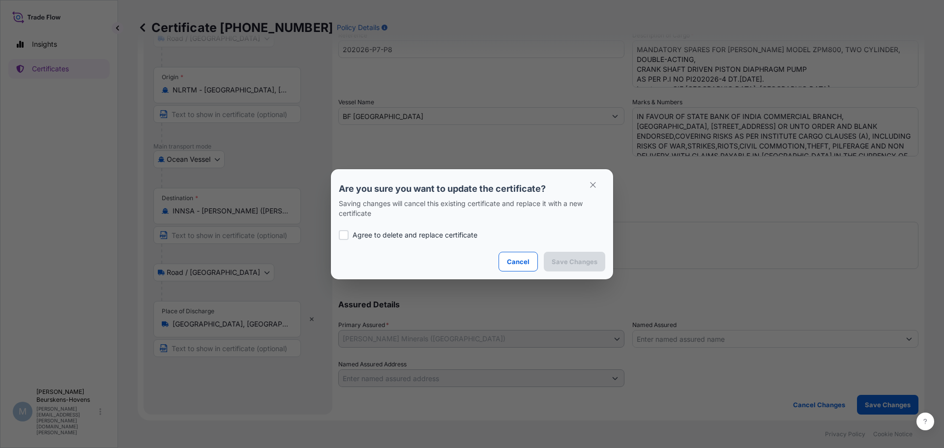
click at [342, 233] on div at bounding box center [344, 235] width 10 height 10
checkbox input "true"
click at [570, 260] on p "Save Changes" at bounding box center [575, 262] width 46 height 10
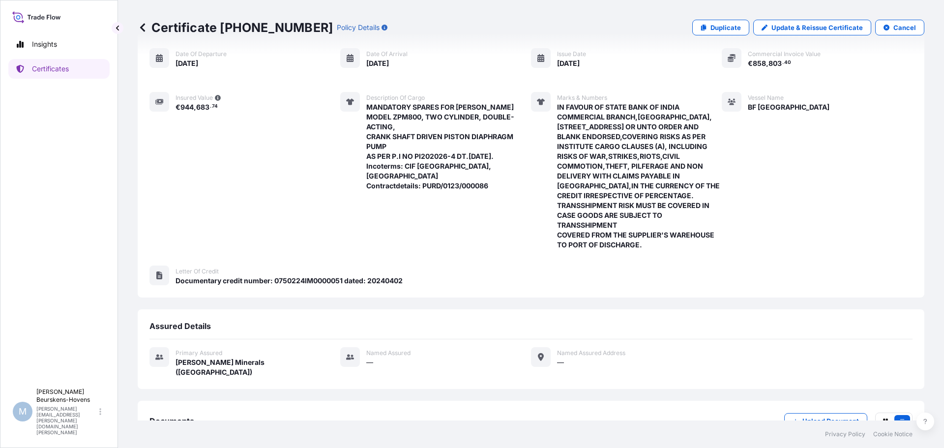
scroll to position [151, 0]
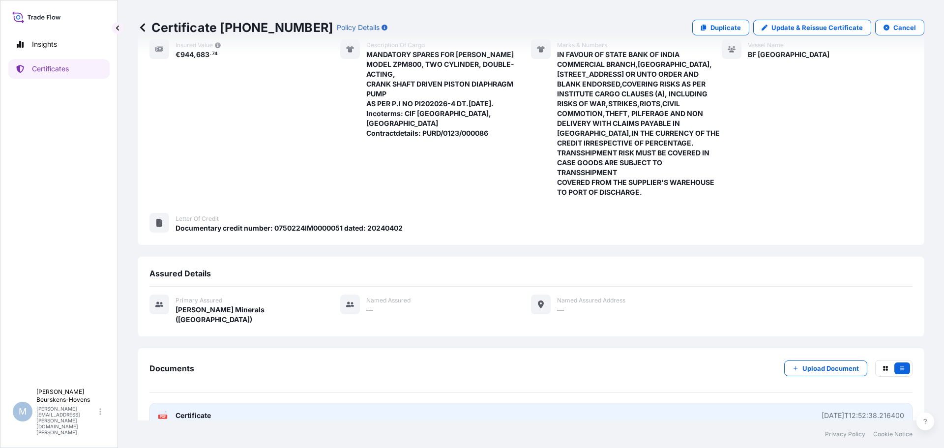
click at [762, 403] on link "PDF Certificate [DATE]T12:52:38.216400" at bounding box center [530, 416] width 763 height 26
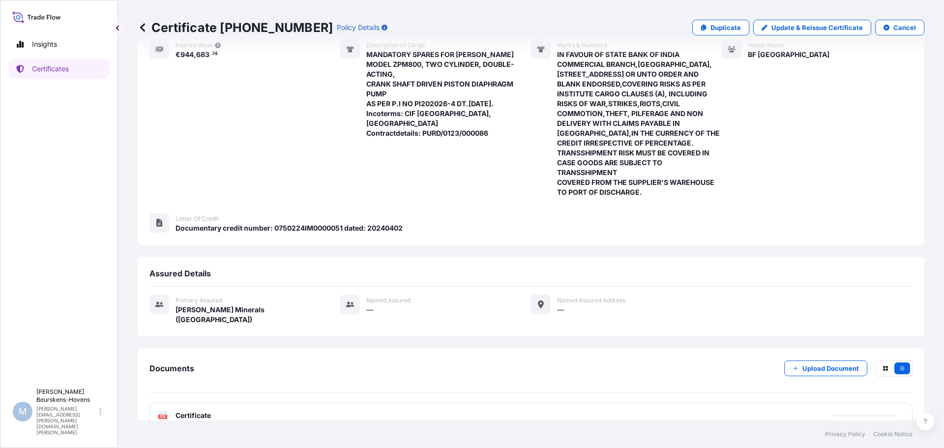
click at [383, 232] on div "Place of Loading [GEOGRAPHIC_DATA], [GEOGRAPHIC_DATA] Origin [GEOGRAPHIC_DATA],…" at bounding box center [530, 92] width 763 height 317
click at [387, 166] on div "Description of cargo MANDATORY SPARES FOR [PERSON_NAME] MODEL ZPM800, TWO CYLIN…" at bounding box center [435, 118] width 191 height 158
click at [246, 105] on div "Place of Loading [GEOGRAPHIC_DATA], [GEOGRAPHIC_DATA] Origin [GEOGRAPHIC_DATA],…" at bounding box center [530, 69] width 763 height 255
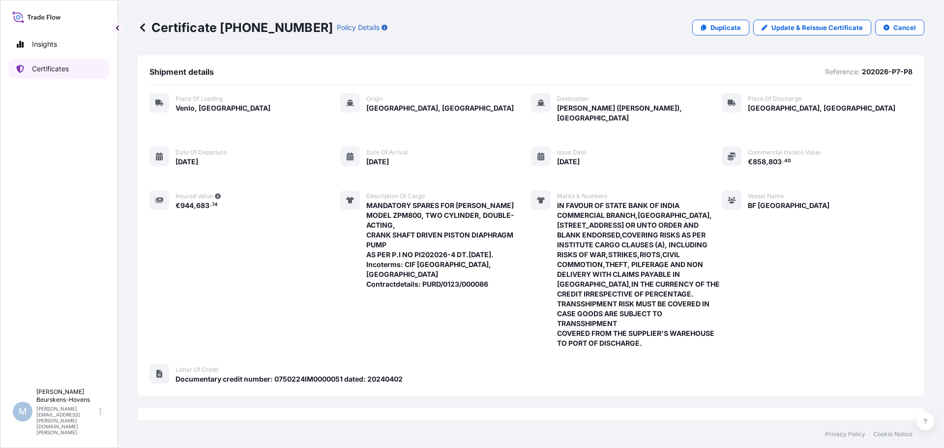
click at [55, 69] on p "Certificates" at bounding box center [50, 69] width 37 height 10
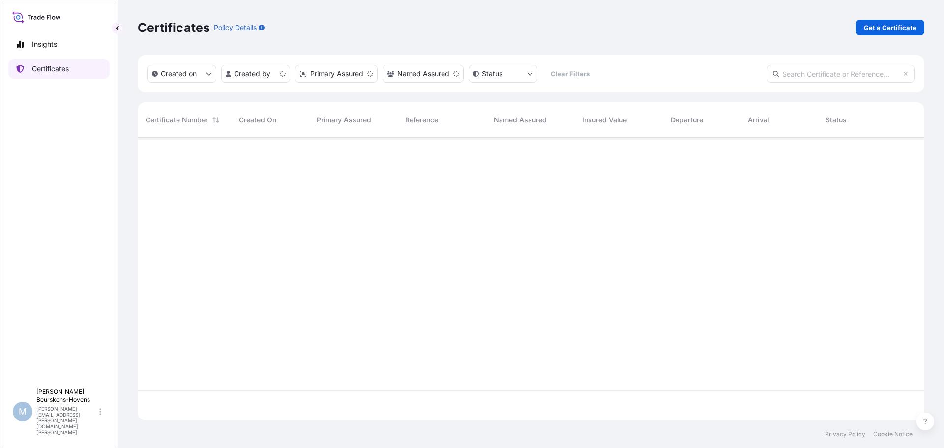
scroll to position [281, 779]
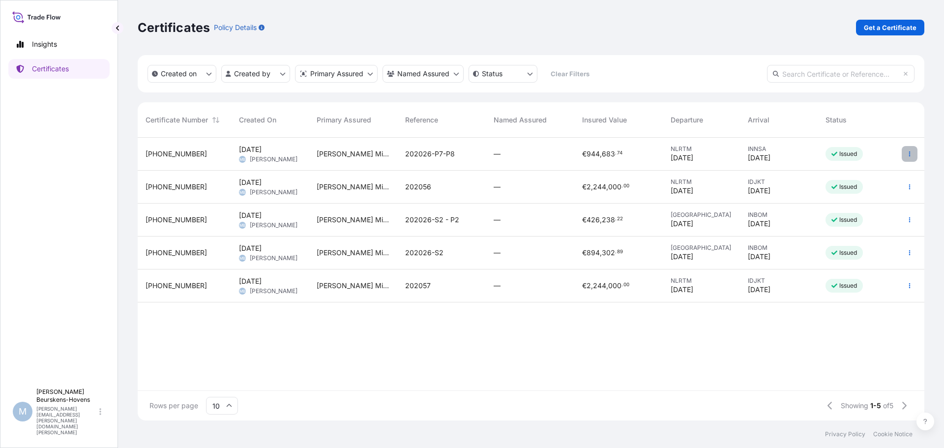
click at [909, 153] on icon "button" at bounding box center [909, 154] width 6 height 6
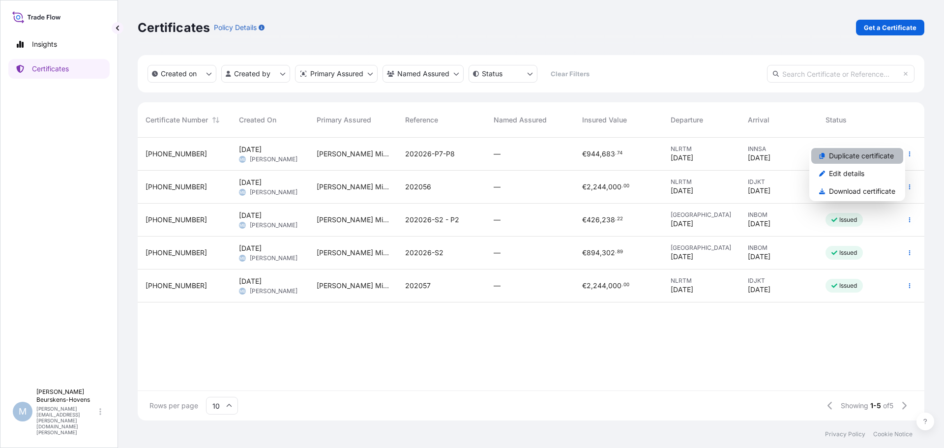
click at [868, 155] on p "Duplicate certificate" at bounding box center [861, 156] width 65 height 10
select select "Road / [GEOGRAPHIC_DATA]"
select select "Ocean Vessel"
select select "Road / [GEOGRAPHIC_DATA]"
select select "31768"
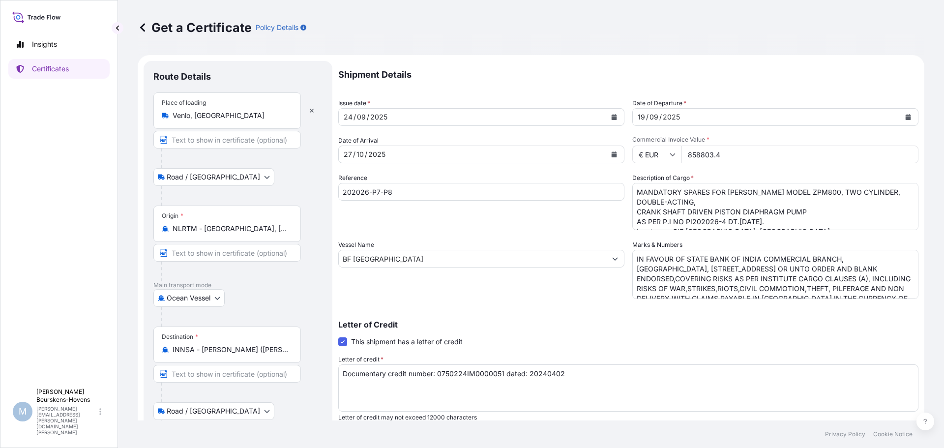
drag, startPoint x: 731, startPoint y: 157, endPoint x: 582, endPoint y: 163, distance: 150.0
click at [582, 163] on div "Shipment Details Issue date * [DATE] Date of Departure * [DATE] Date of Arrival…" at bounding box center [628, 295] width 580 height 468
type input "1599077.25"
click at [755, 204] on textarea "MANDATORY SPARES FOR [PERSON_NAME] MODEL ZPM800, TWO CYLINDER, DOUBLE-ACTING, C…" at bounding box center [775, 206] width 286 height 47
drag, startPoint x: 726, startPoint y: 196, endPoint x: 729, endPoint y: 187, distance: 9.7
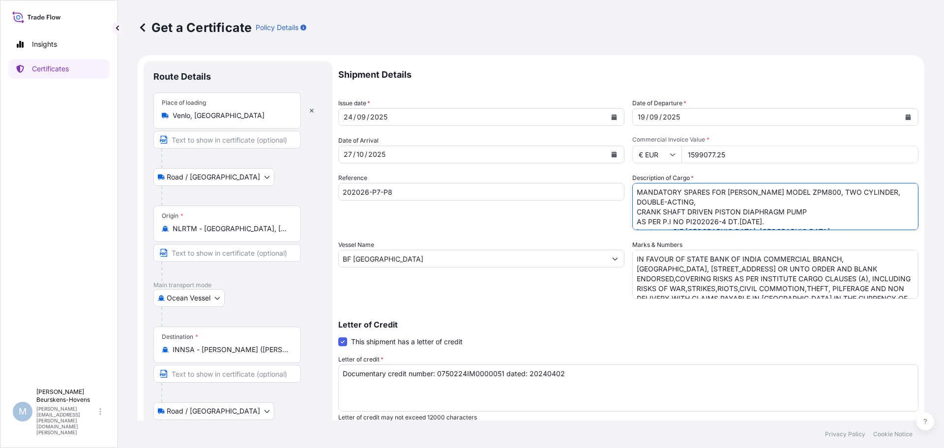
click at [725, 195] on textarea "MANDATORY SPARES FOR [PERSON_NAME] MODEL ZPM800, TWO CYLINDER, DOUBLE-ACTING, C…" at bounding box center [775, 206] width 286 height 47
drag, startPoint x: 633, startPoint y: 194, endPoint x: 779, endPoint y: 208, distance: 146.7
click at [779, 208] on textarea "MANDATORY SPARES FOR [PERSON_NAME] MODEL ZPM800, TWO CYLINDER, DOUBLE-ACTING, C…" at bounding box center [775, 206] width 286 height 47
paste textarea "CRANK SHAFT DRIVEN PISTON DIAPHRAGM PUMP INCLUSIVE OF SLURRY CONTROL PLC AND AC…"
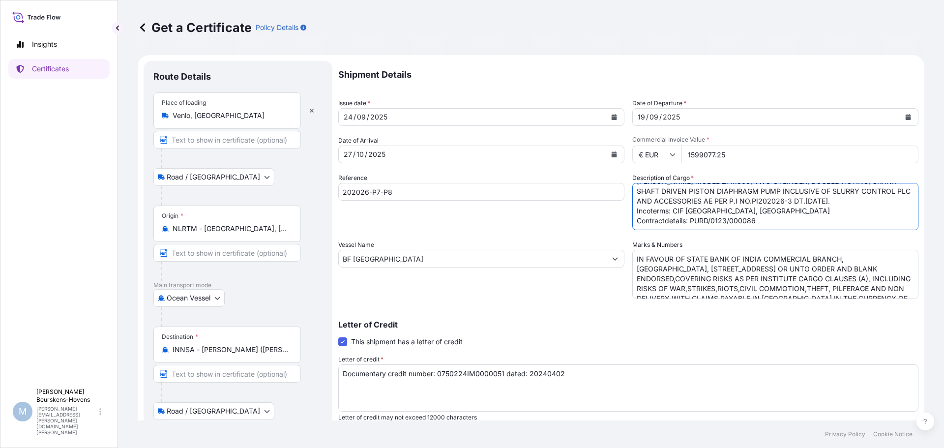
type textarea "[PERSON_NAME] MODEL ZPM800, TWO CYLINDER, DOUBLE-ACTING, CRANK SHAFT DRIVEN PIS…"
click at [723, 263] on textarea "IN FAVOUR OF STATE BANK OF INDIA COMMERCIAL BRANCH,[GEOGRAPHIC_DATA], [STREET_A…" at bounding box center [775, 274] width 286 height 49
click at [644, 274] on textarea "IN FAVOUR OF STATE BANK OF INDIA COMMERCIAL BRANCH,[GEOGRAPHIC_DATA], [STREET_A…" at bounding box center [775, 274] width 286 height 49
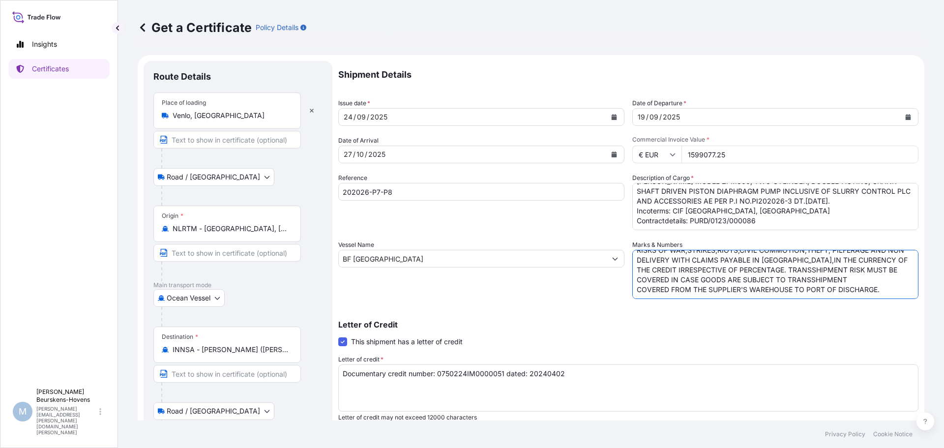
drag, startPoint x: 632, startPoint y: 257, endPoint x: 909, endPoint y: 314, distance: 283.0
click at [907, 313] on div "Shipment Details Issue date * [DATE] Date of Departure * [DATE] Date of Arrival…" at bounding box center [628, 295] width 580 height 468
paste textarea ".SURVEYORS,CLAIM SETTLING AGENTS NAME AND ADDRESS IN [GEOGRAPHIC_DATA], [GEOGRA…"
type textarea "IN FAVOUR OF STATE BANK OF INDIA COMMERCIAL BRANCH,[GEOGRAPHIC_DATA], [STREET_A…"
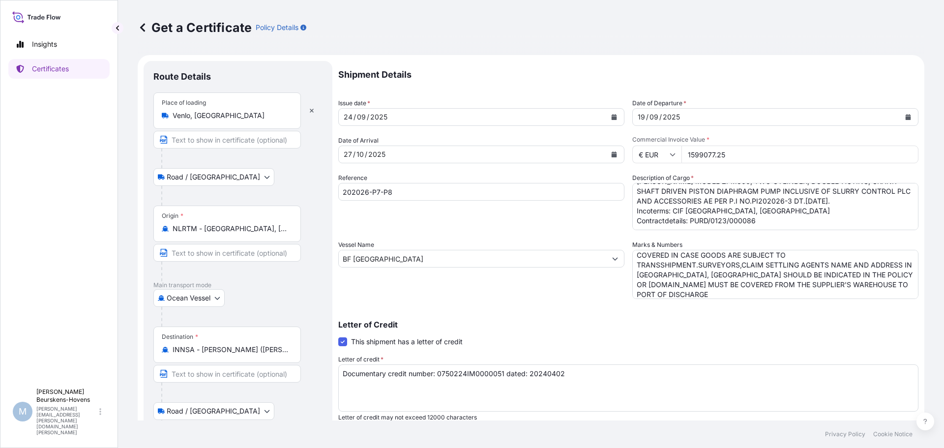
click at [644, 323] on p "Letter of Credit" at bounding box center [628, 324] width 580 height 8
click at [411, 190] on input "202026-P7-P8" at bounding box center [481, 192] width 286 height 18
type input "202026-P5-P6"
click at [581, 309] on div "Letter of Credit This shipment has a letter of credit Letter of credit * Docume…" at bounding box center [628, 365] width 580 height 113
click at [502, 376] on textarea "Documentary credit number: 0750224IM0000051 dated: 20240402" at bounding box center [628, 387] width 580 height 47
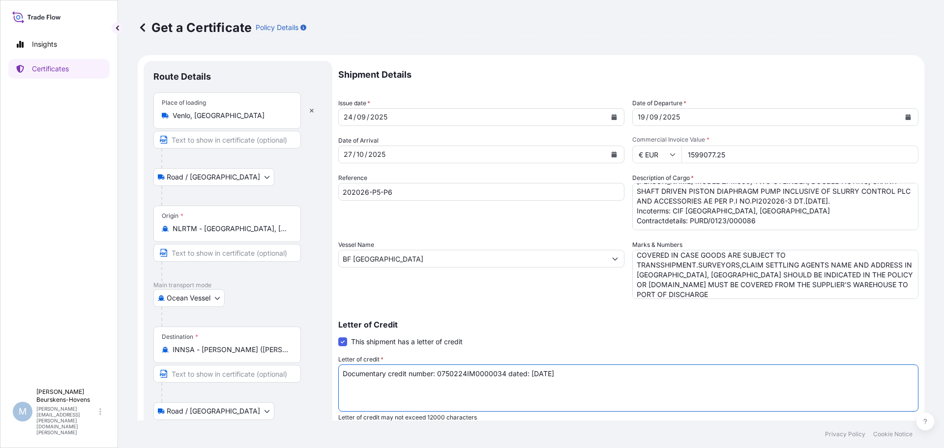
type textarea "Documentary credit number: 0750224IM0000034 dated: [DATE]"
click at [534, 322] on p "Letter of Credit" at bounding box center [628, 324] width 580 height 8
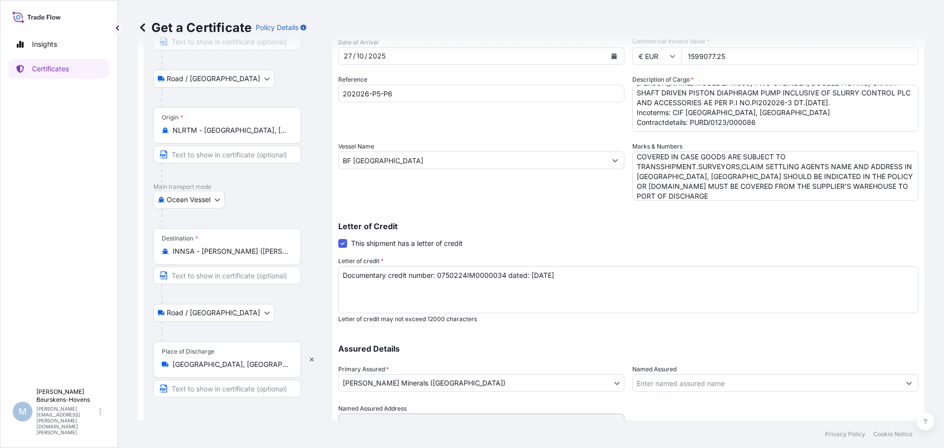
scroll to position [143, 0]
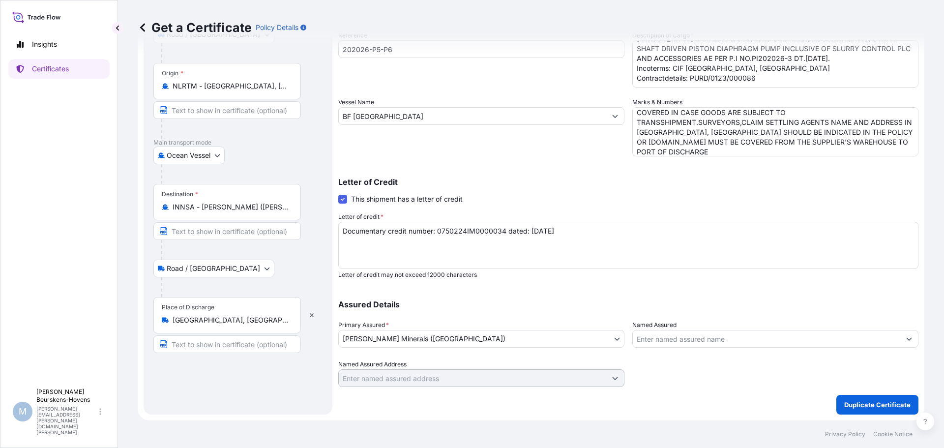
click at [790, 384] on div at bounding box center [775, 373] width 286 height 28
click at [849, 405] on p "Duplicate Certificate" at bounding box center [877, 405] width 66 height 10
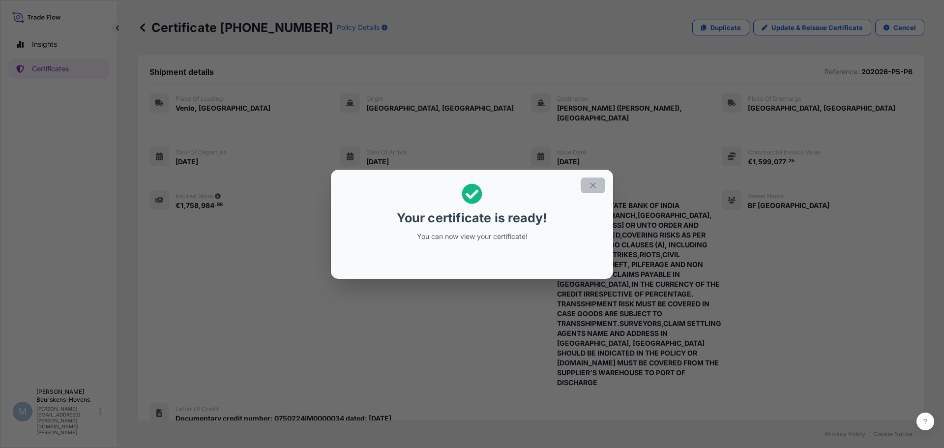
click at [589, 184] on icon "button" at bounding box center [592, 185] width 9 height 9
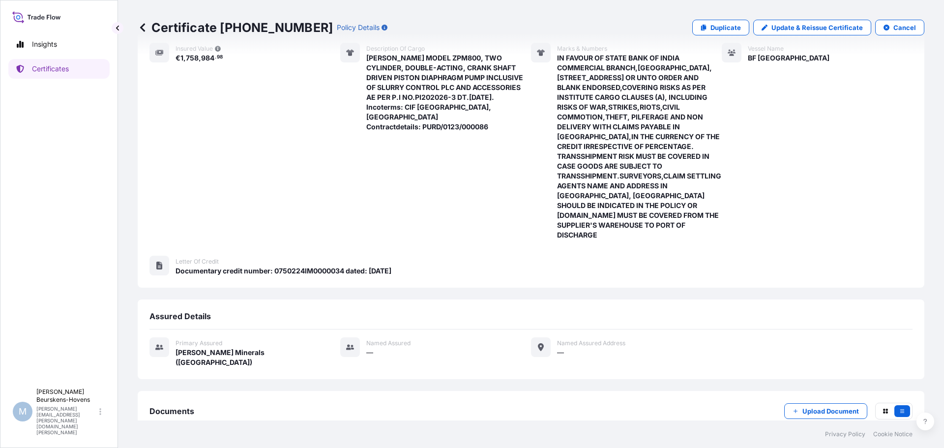
scroll to position [180, 0]
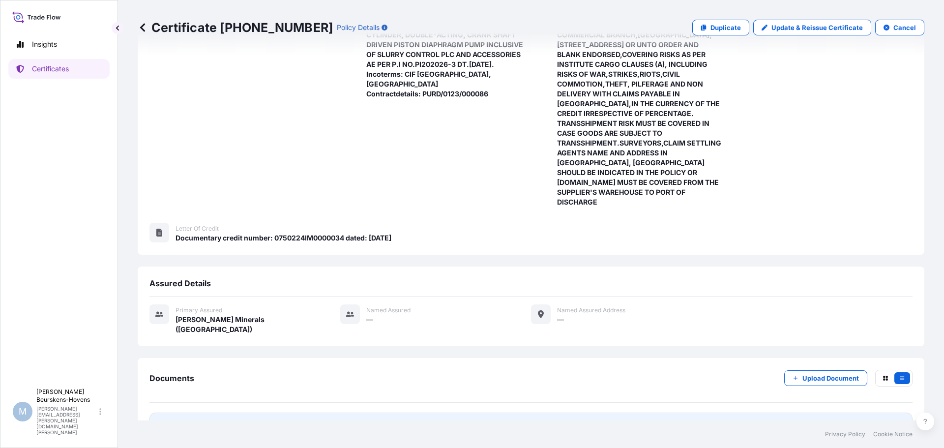
click at [869, 420] on div "[DATE]T12:59:56.840182" at bounding box center [863, 425] width 82 height 10
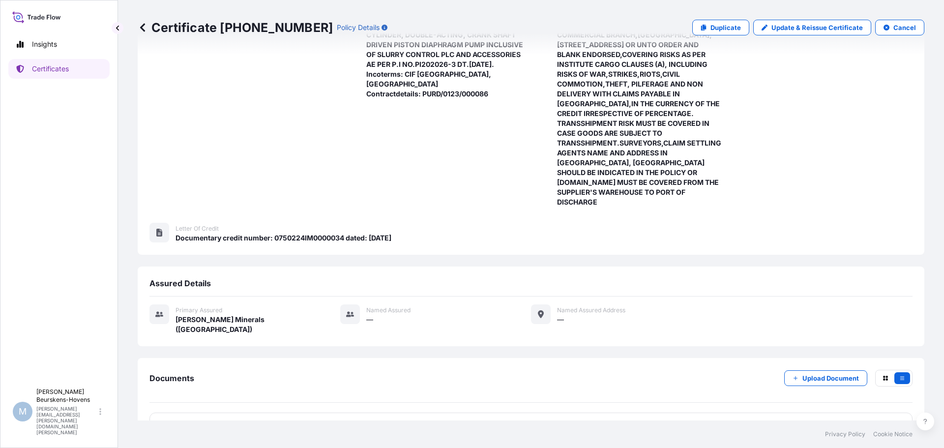
click at [61, 101] on div "Insights Certificates" at bounding box center [58, 205] width 101 height 358
click at [747, 192] on div "Place of Loading [GEOGRAPHIC_DATA], [GEOGRAPHIC_DATA] Origin [GEOGRAPHIC_DATA],…" at bounding box center [530, 83] width 763 height 356
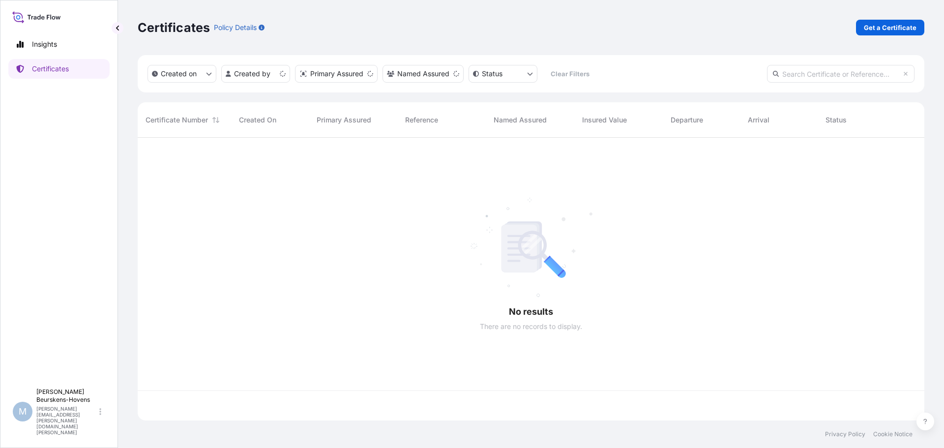
scroll to position [281, 779]
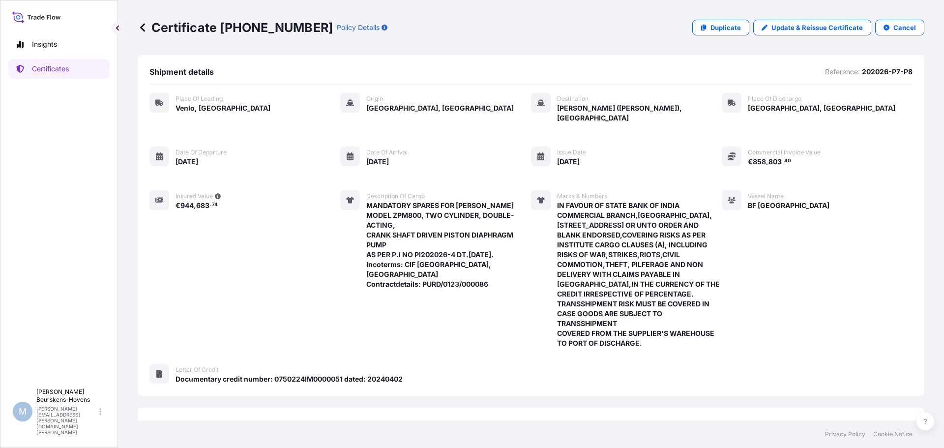
click at [544, 36] on div "Certificate [PHONE_NUMBER] Policy Details Duplicate Update & Reissue Certificat…" at bounding box center [531, 27] width 786 height 55
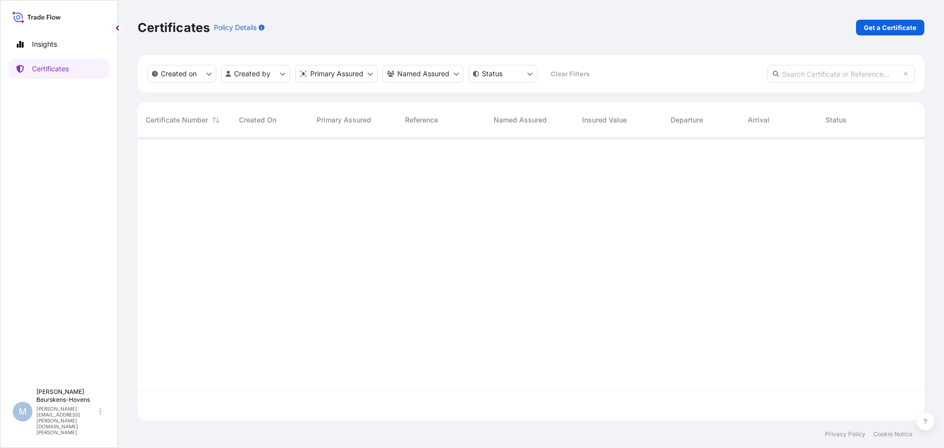
scroll to position [281, 779]
click at [26, 17] on icon at bounding box center [36, 17] width 49 height 14
click at [45, 14] on icon at bounding box center [36, 17] width 49 height 14
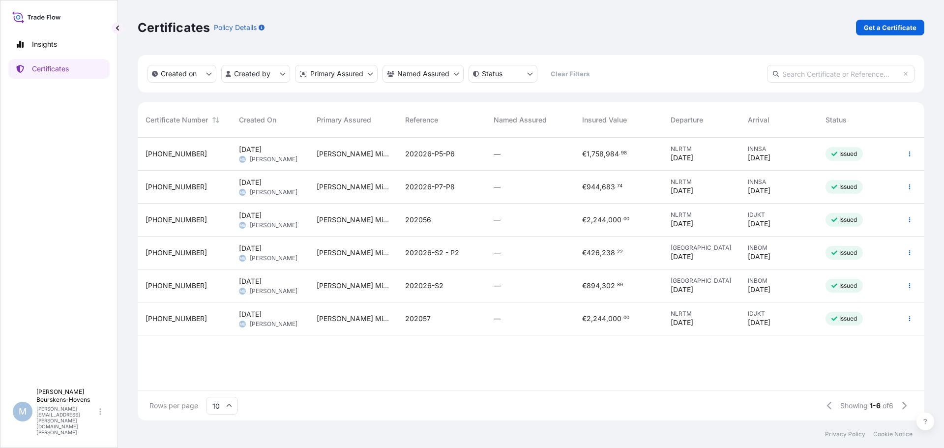
drag, startPoint x: 48, startPoint y: 16, endPoint x: 43, endPoint y: 12, distance: 6.7
click at [43, 13] on icon at bounding box center [36, 17] width 49 height 14
click at [48, 15] on icon at bounding box center [48, 17] width 3 height 4
click at [383, 42] on div "Certificates Policy Details Get a Certificate" at bounding box center [531, 27] width 786 height 55
click at [41, 404] on p "[PERSON_NAME]" at bounding box center [66, 396] width 61 height 16
